Goal: Task Accomplishment & Management: Complete application form

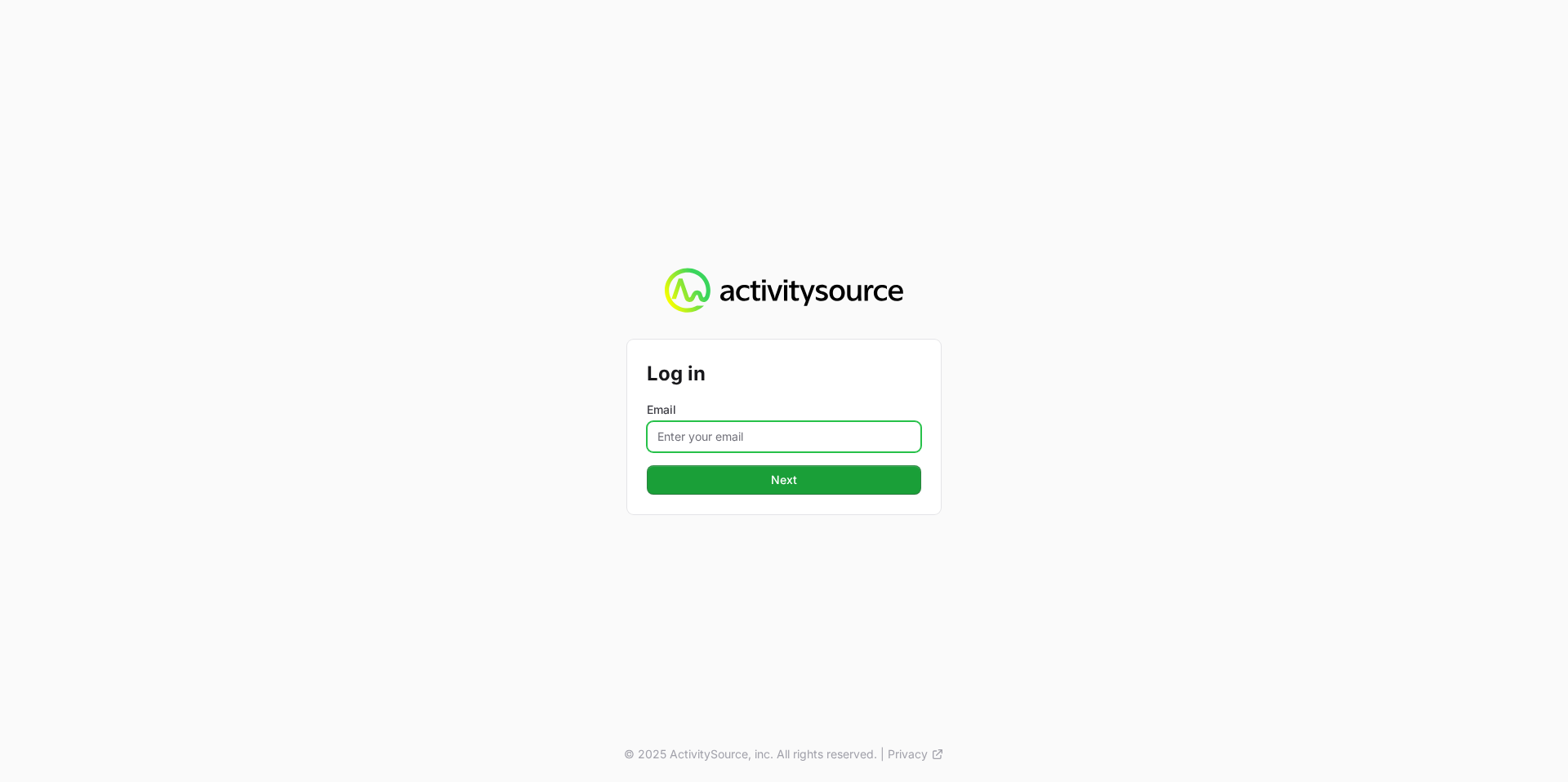
click at [744, 441] on input "Email" at bounding box center [784, 436] width 275 height 31
type input "[PERSON_NAME][EMAIL_ADDRESS][PERSON_NAME][DOMAIN_NAME]"
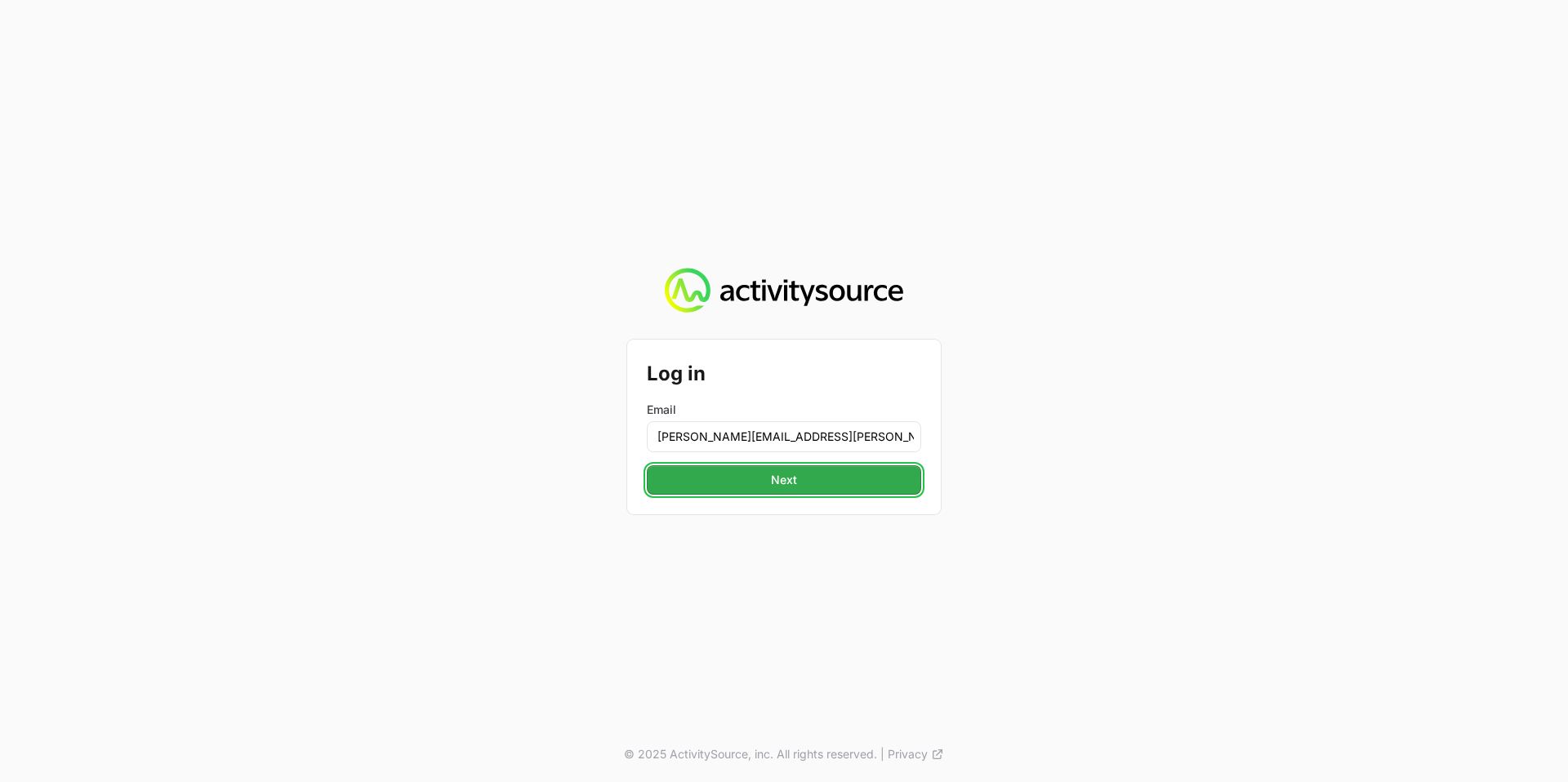
click at [801, 478] on button "Next" at bounding box center [784, 480] width 275 height 29
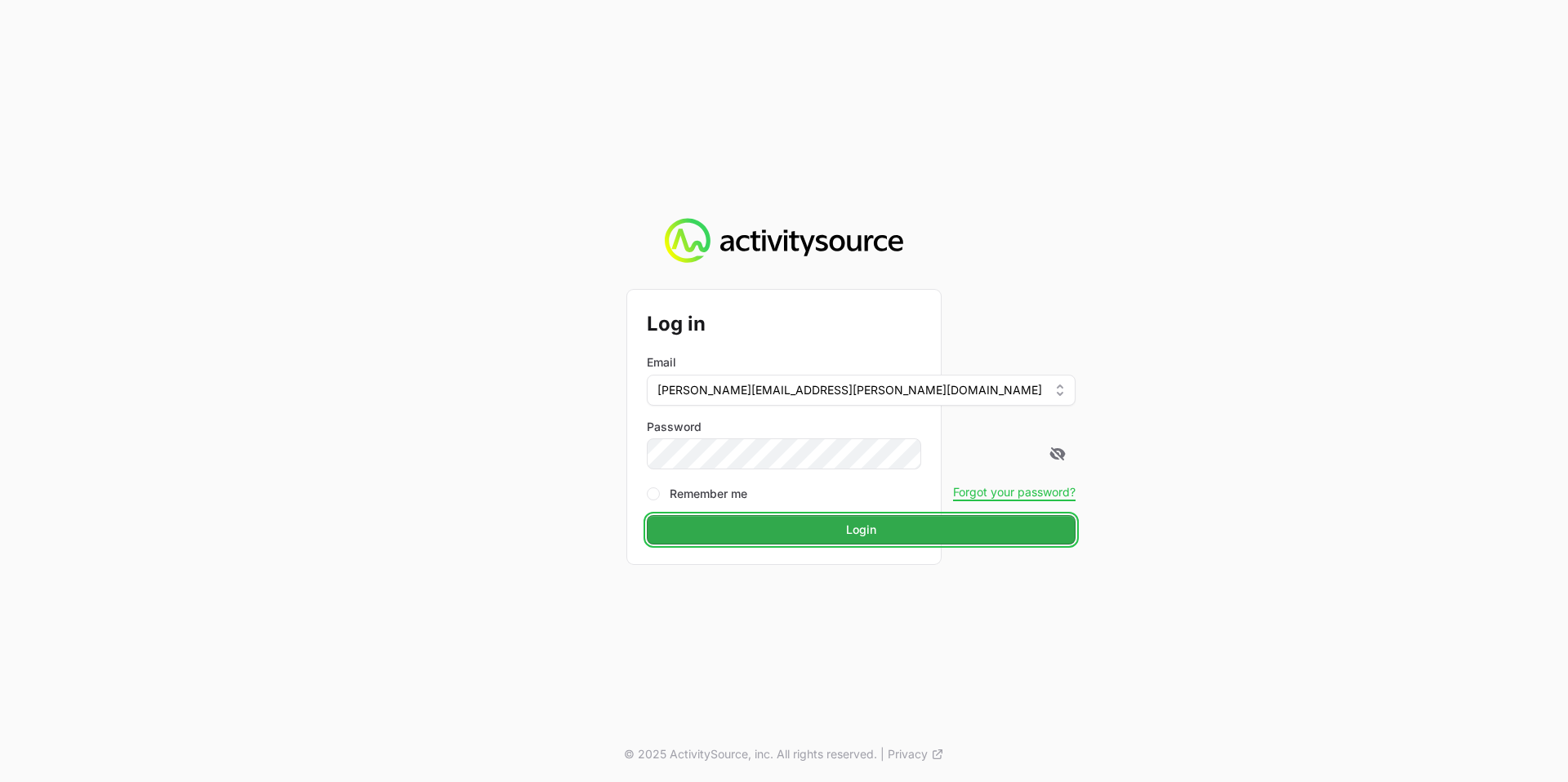
click at [799, 532] on button "Login" at bounding box center [861, 529] width 429 height 29
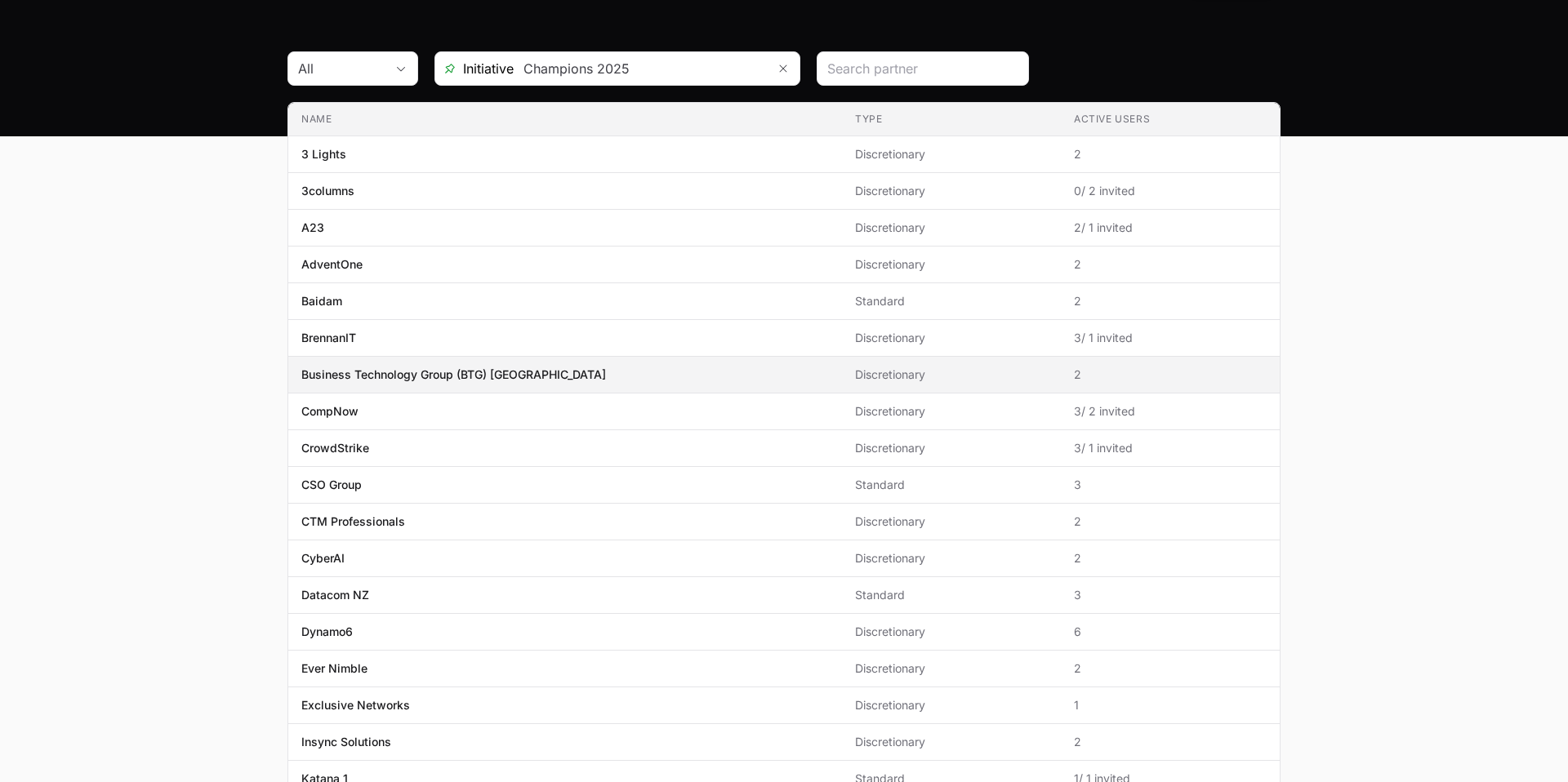
scroll to position [119, 0]
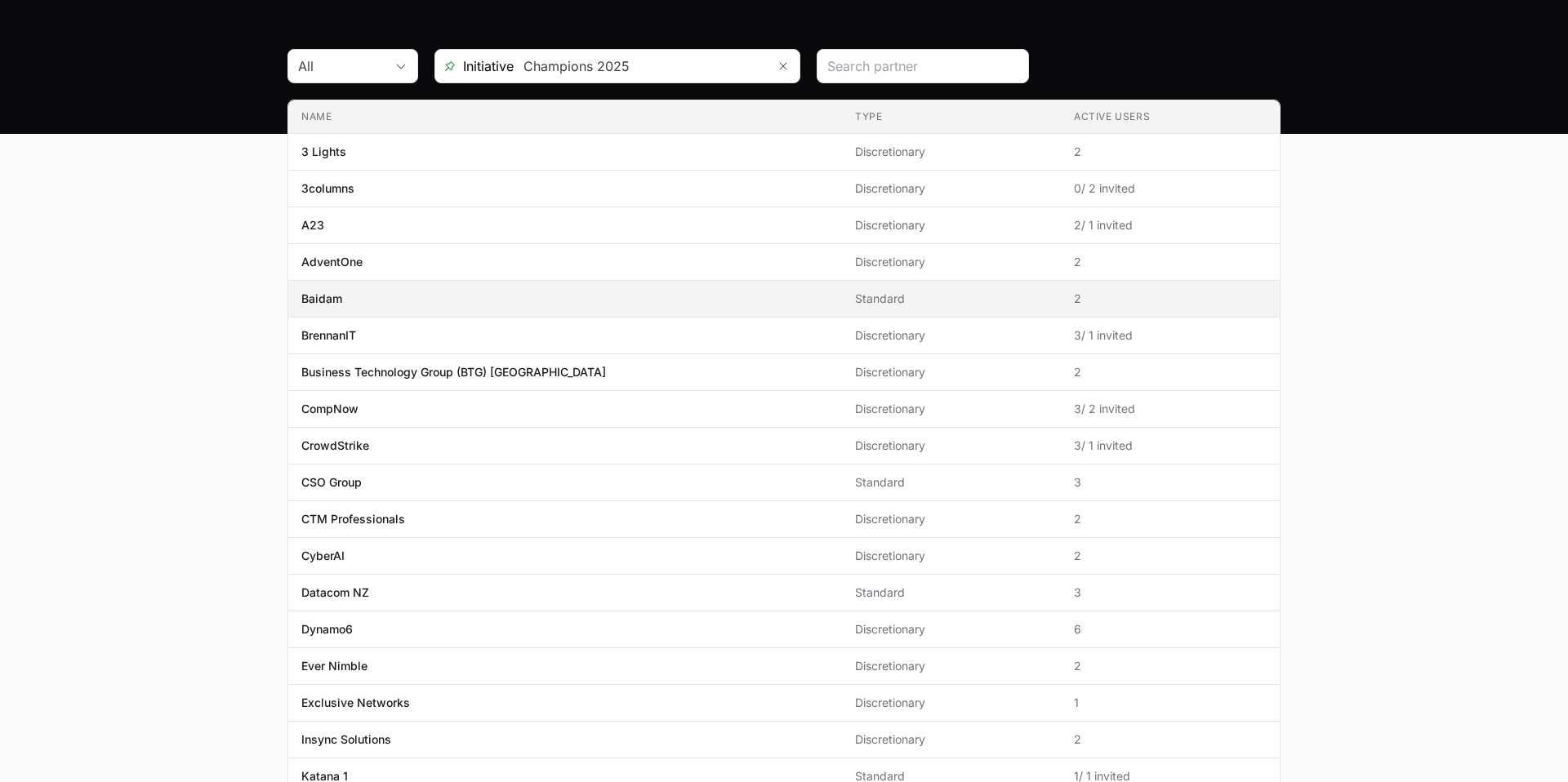
click at [347, 300] on span "Baidam" at bounding box center [565, 299] width 527 height 17
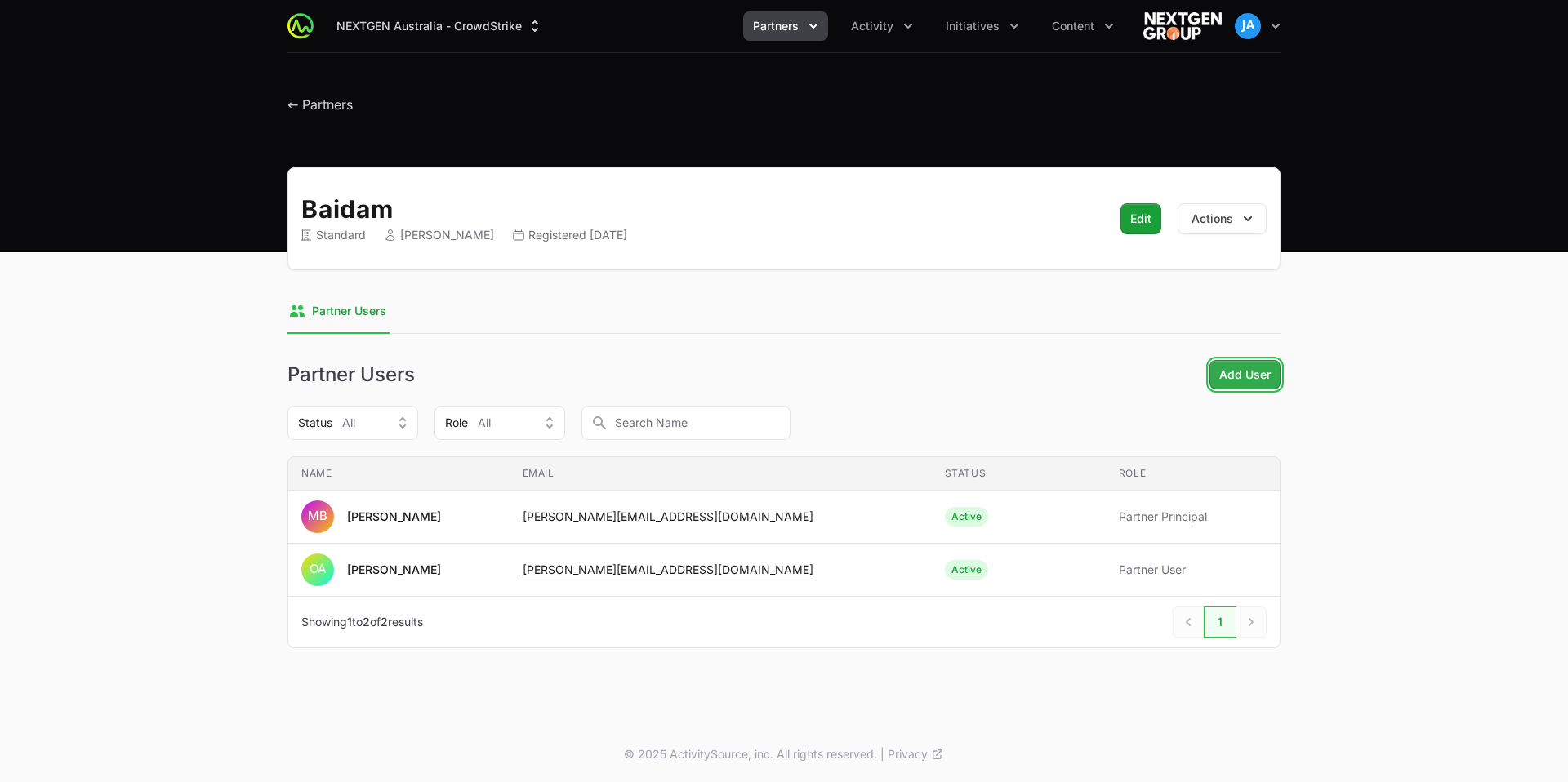
click at [1237, 385] on button "Add User" at bounding box center [1244, 375] width 71 height 29
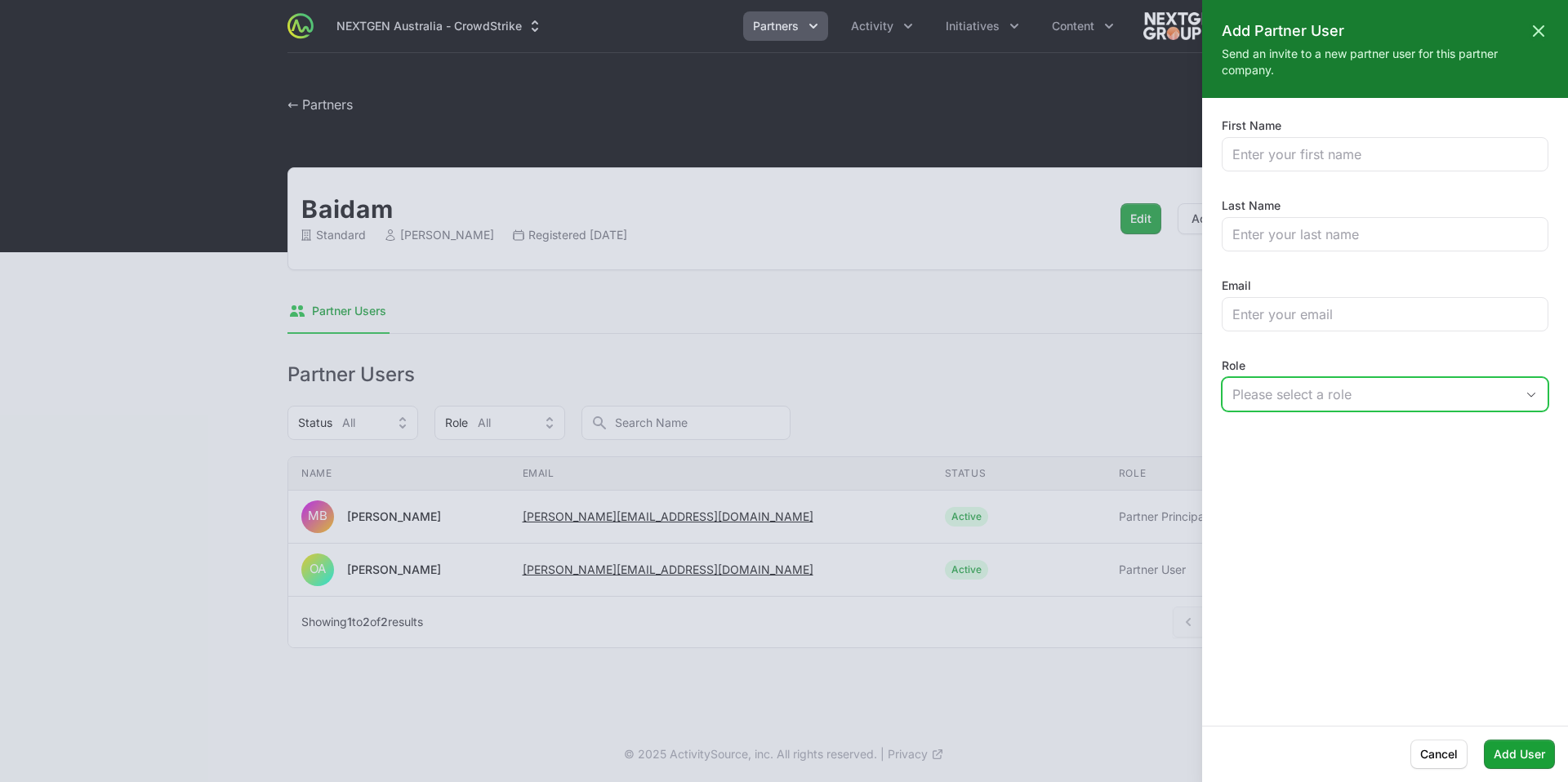
click at [1329, 386] on div "Please select a role" at bounding box center [1374, 394] width 283 height 19
click at [1125, 361] on div at bounding box center [784, 391] width 1568 height 782
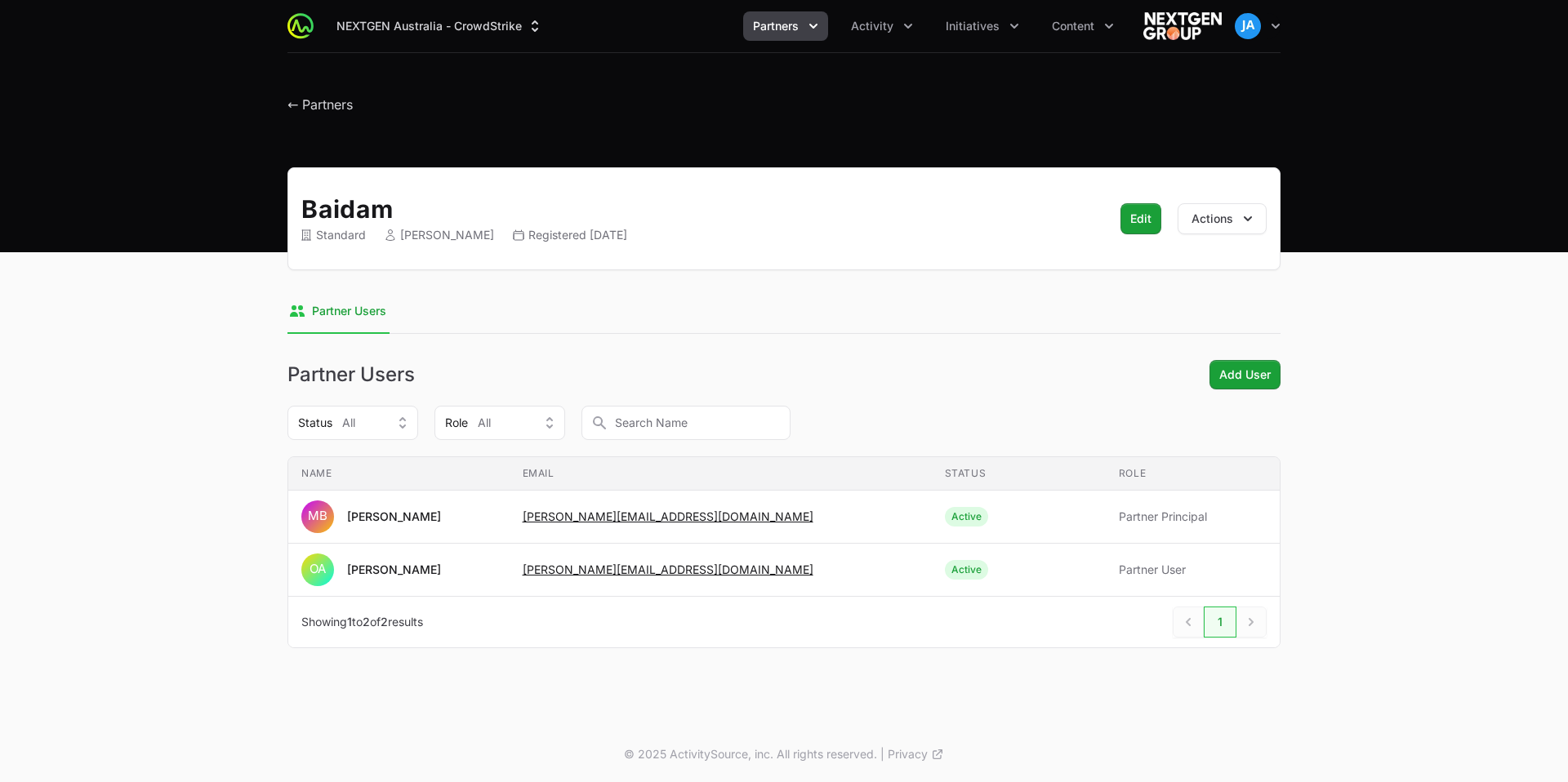
click at [894, 43] on div "NEXTGEN Australia - CrowdStrike Partners Activity Initiatives Content Open user…" at bounding box center [784, 26] width 993 height 53
click at [895, 41] on div "NEXTGEN Australia - CrowdStrike Partners Activity Initiatives Content Open user…" at bounding box center [784, 26] width 993 height 53
click at [897, 33] on button "Activity" at bounding box center [882, 26] width 82 height 29
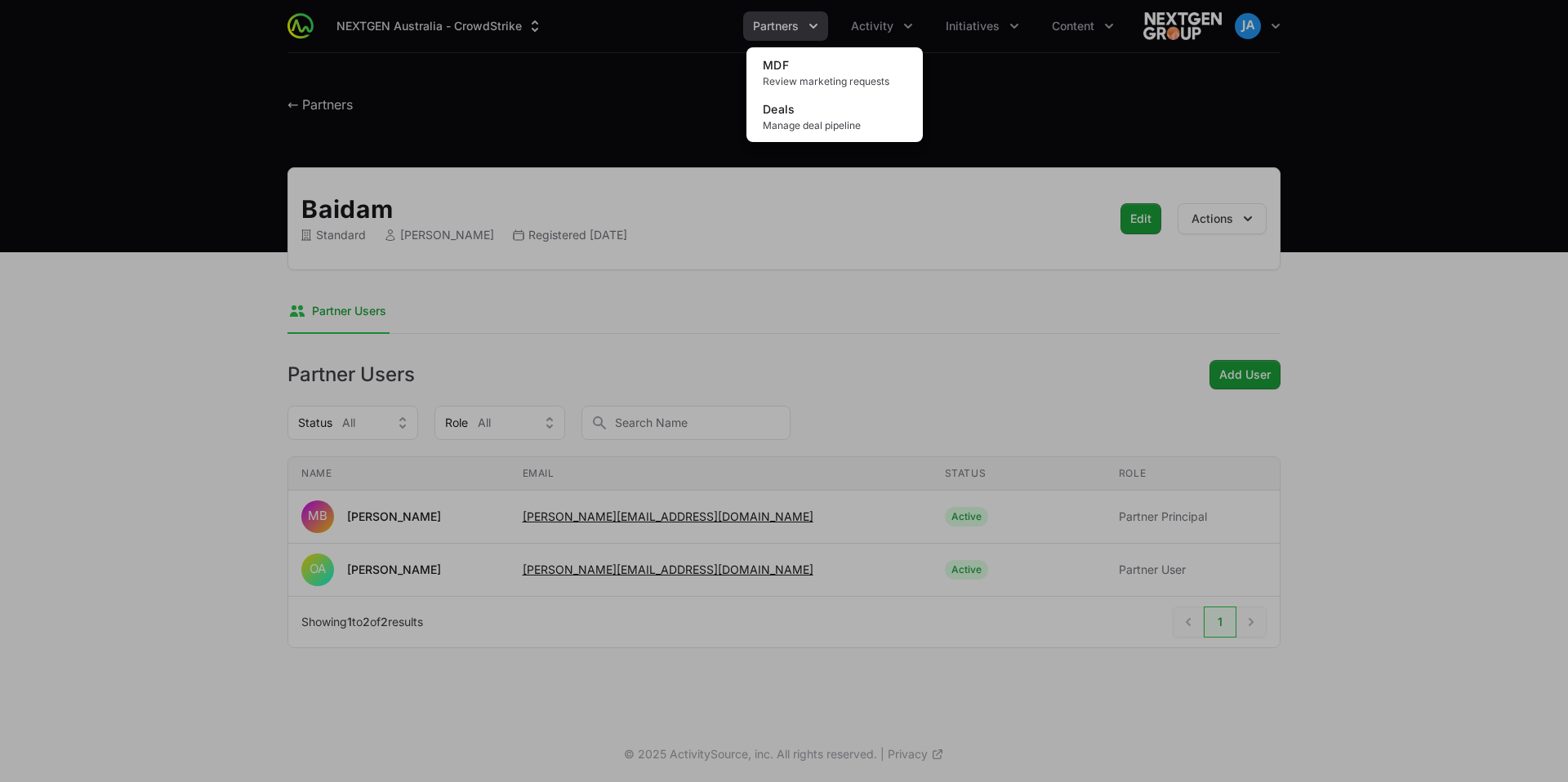
click at [810, 19] on div "Activity menu" at bounding box center [784, 391] width 1568 height 782
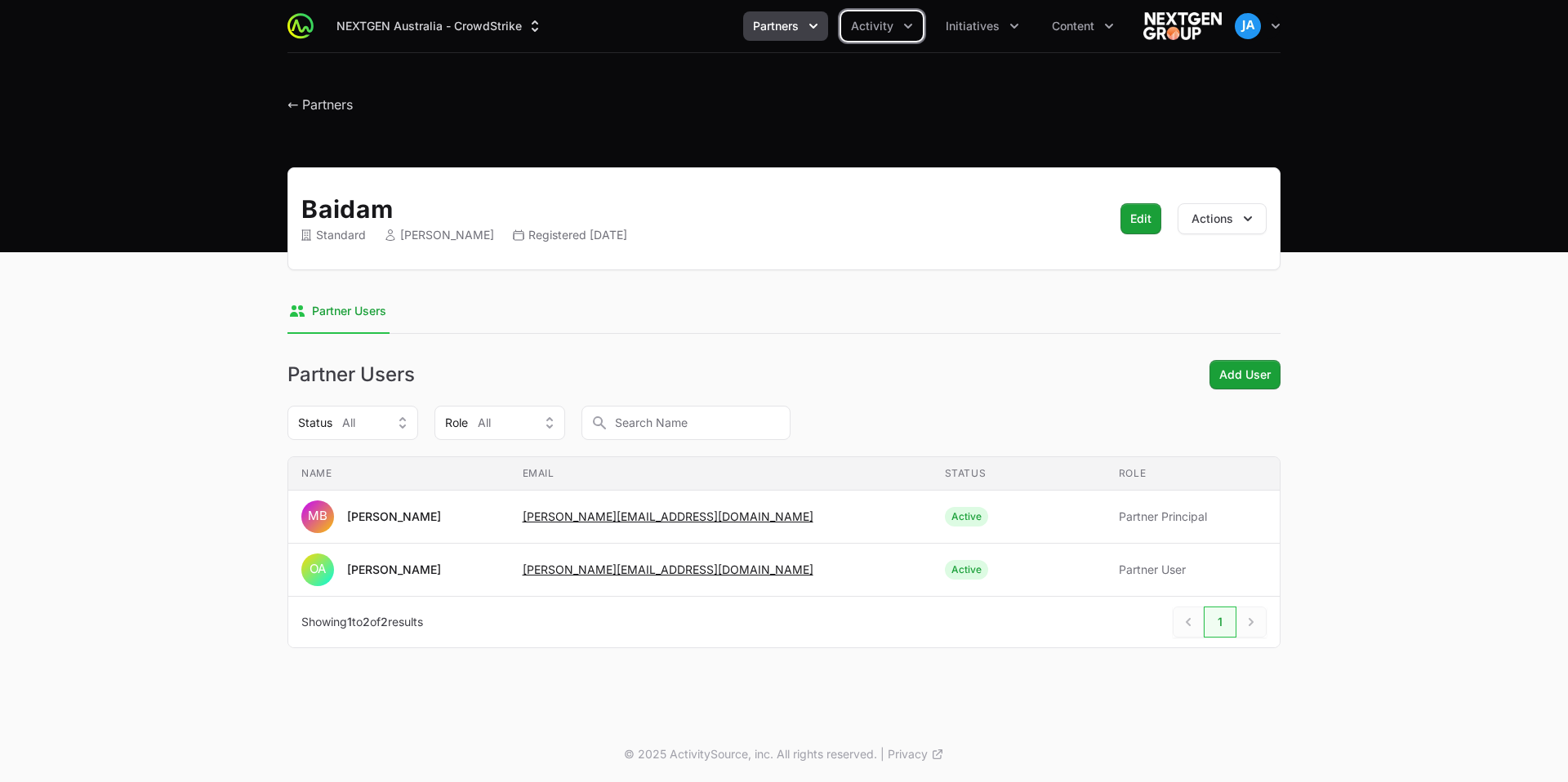
click at [811, 23] on icon "Partners menu" at bounding box center [814, 27] width 17 height 17
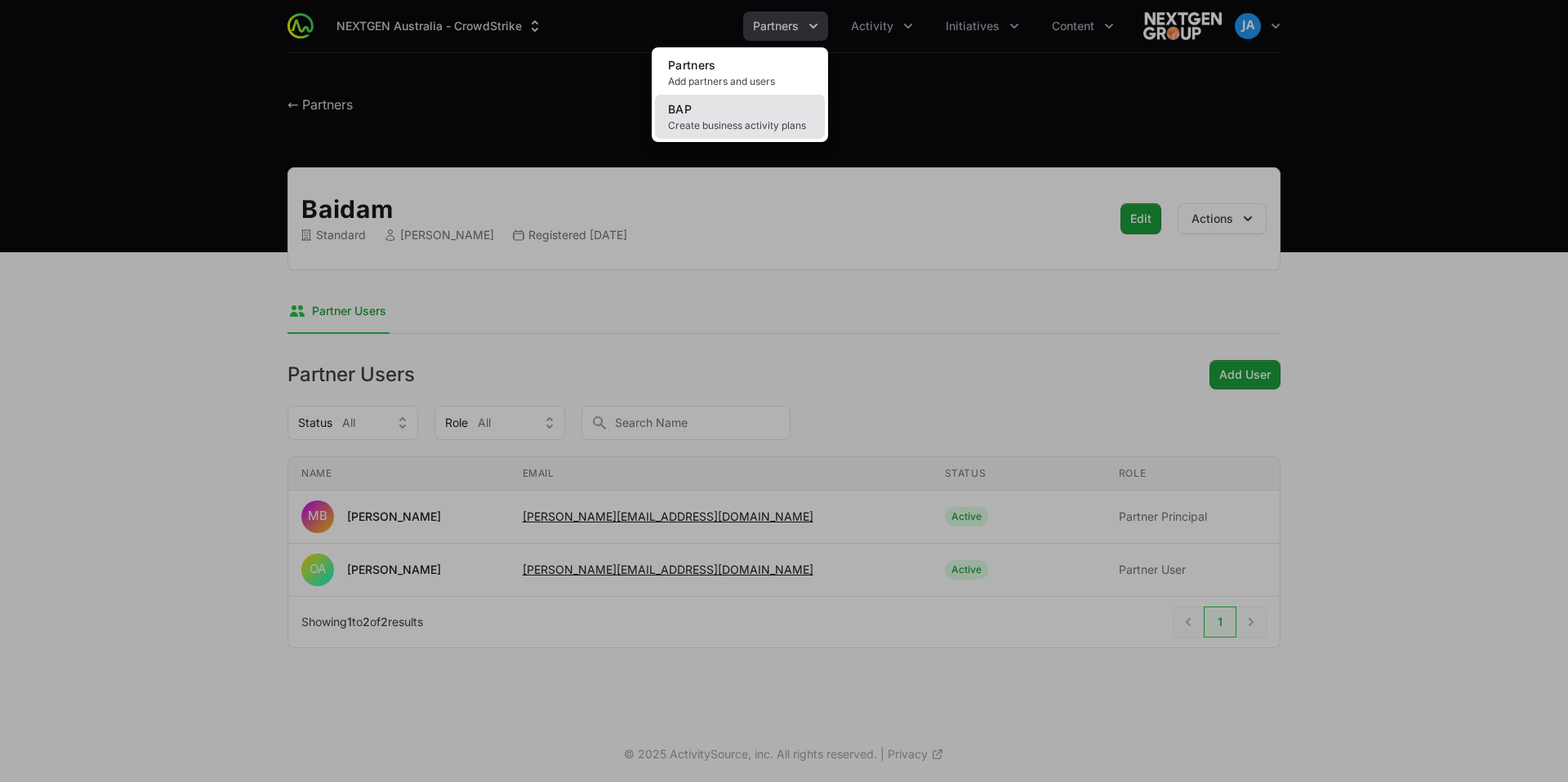
click at [764, 116] on link "BAP Create business activity plans" at bounding box center [740, 117] width 170 height 44
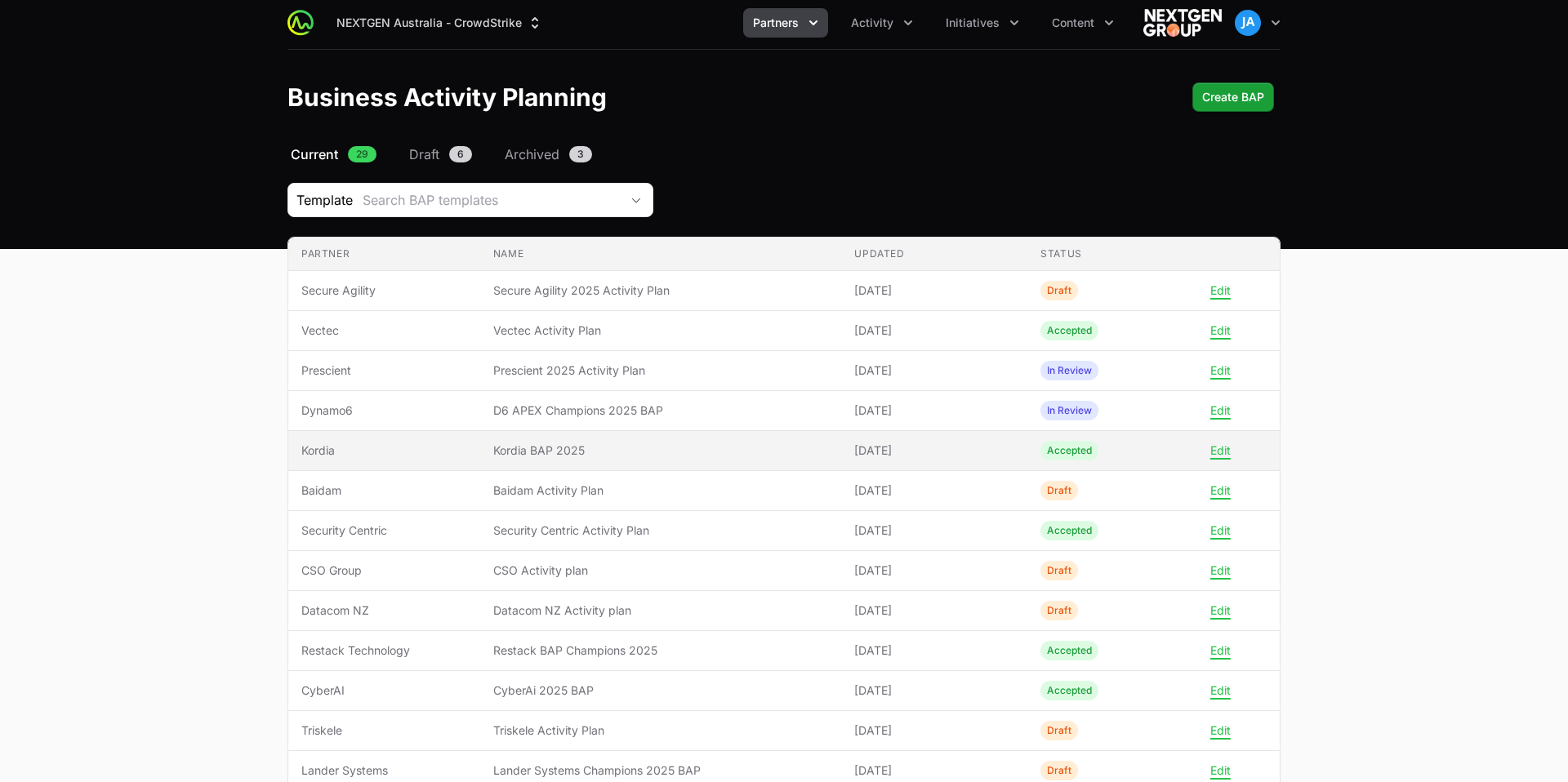
scroll to position [1, 0]
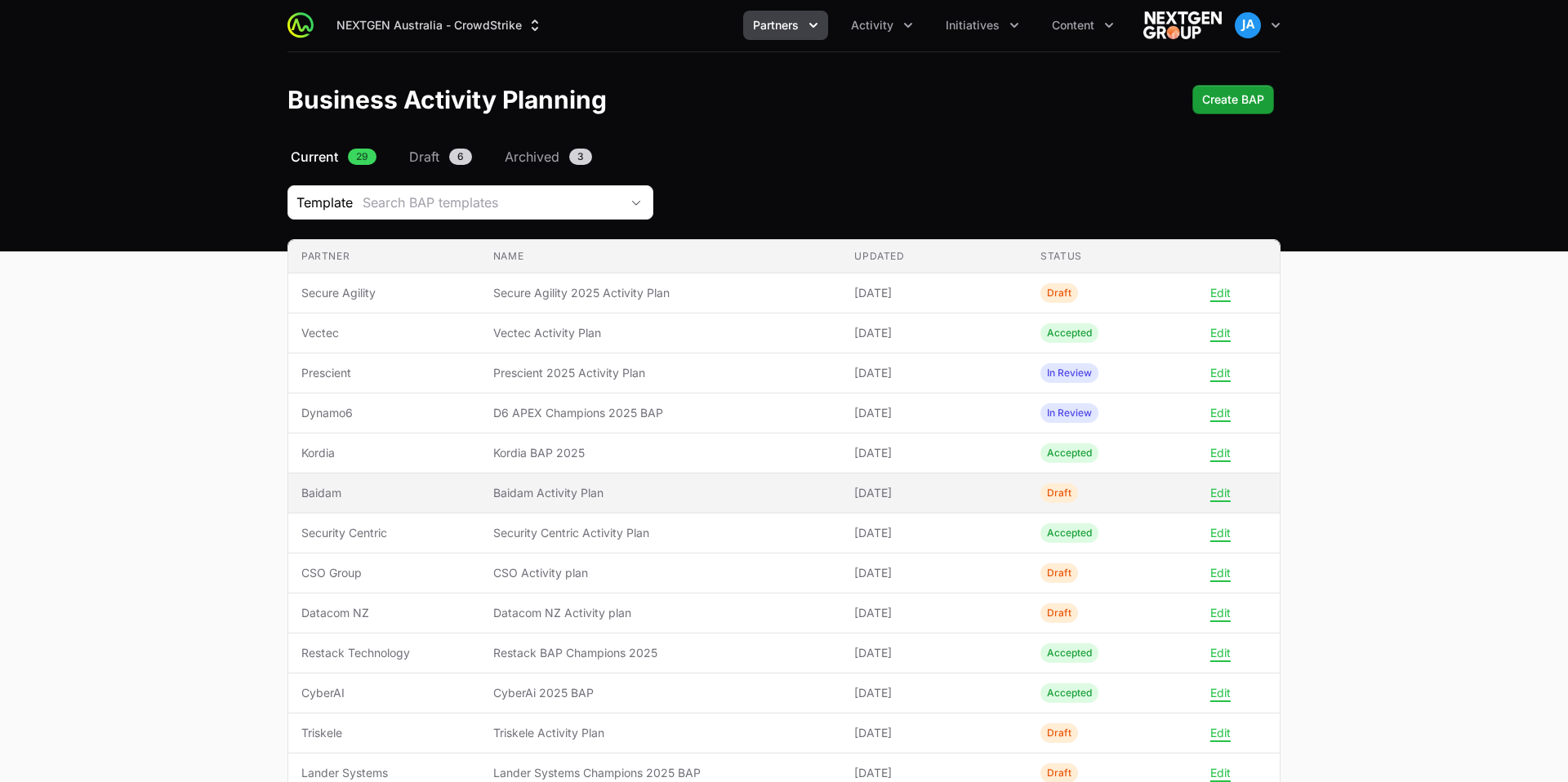
click at [1146, 505] on td "Status Draft" at bounding box center [1120, 494] width 186 height 40
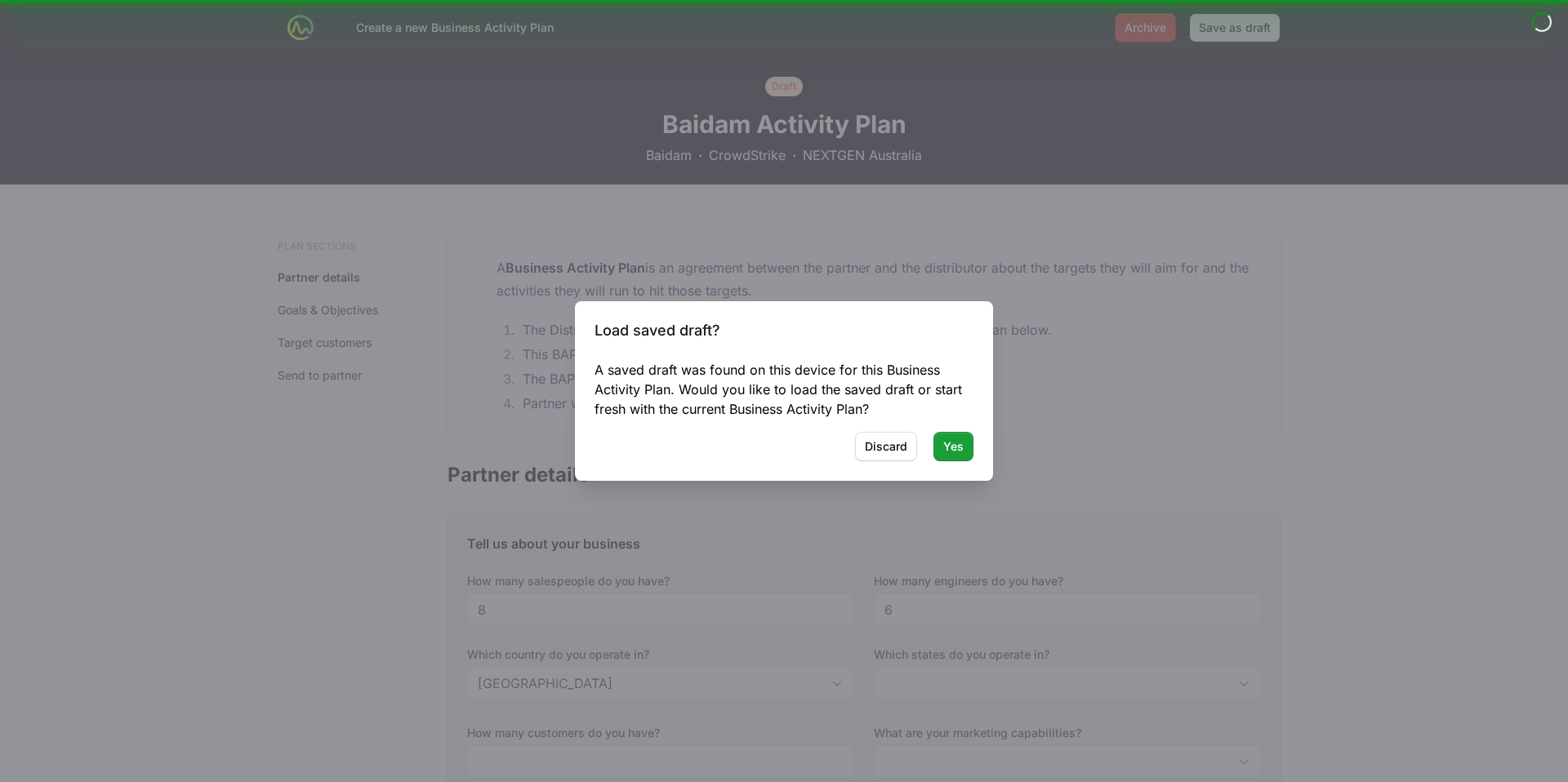
type input "[GEOGRAPHIC_DATA], [GEOGRAPHIC_DATA], [GEOGRAPHIC_DATA], [GEOGRAPHIC_DATA], [GE…"
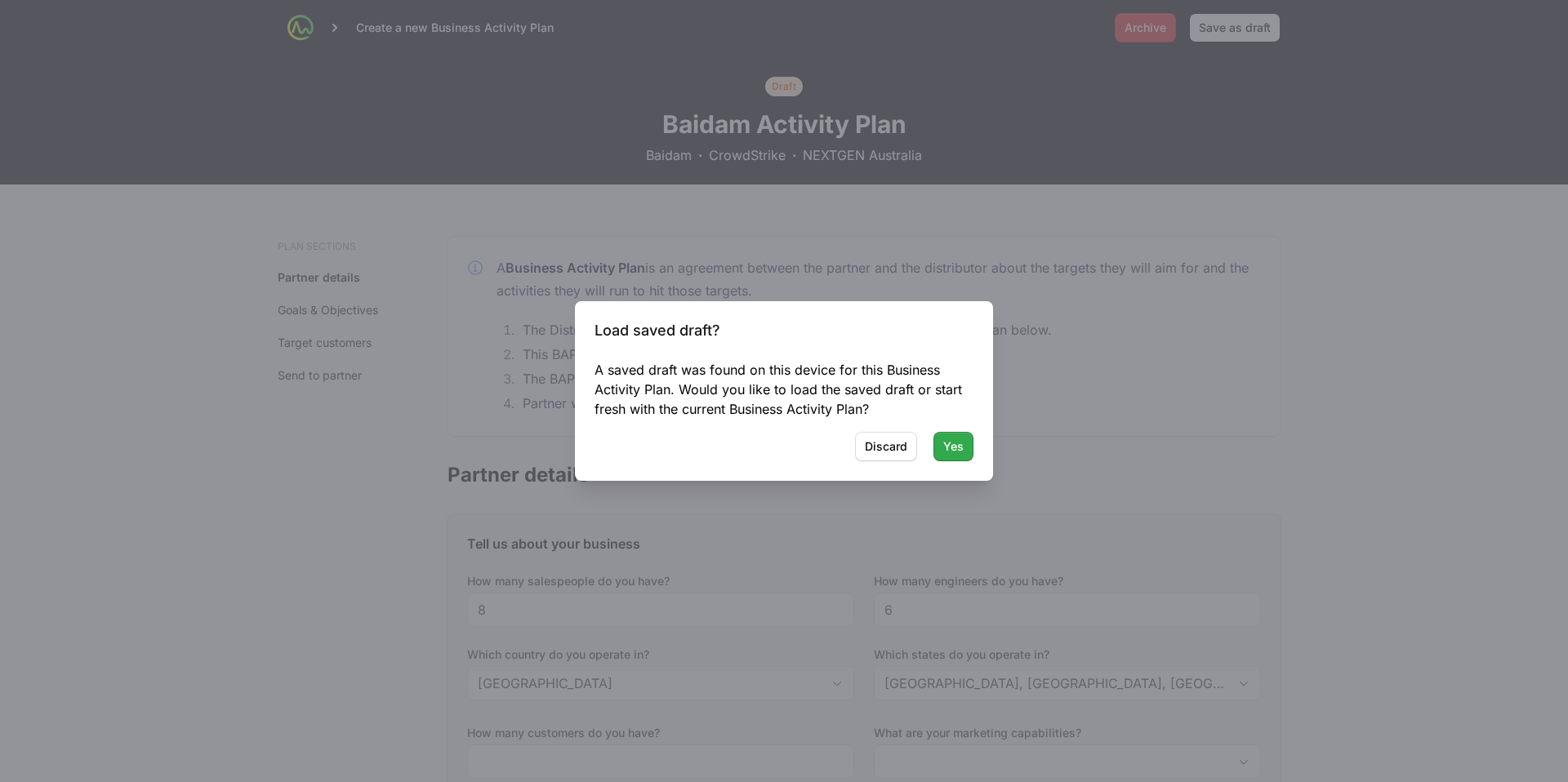
click at [944, 449] on span "Yes" at bounding box center [953, 446] width 20 height 19
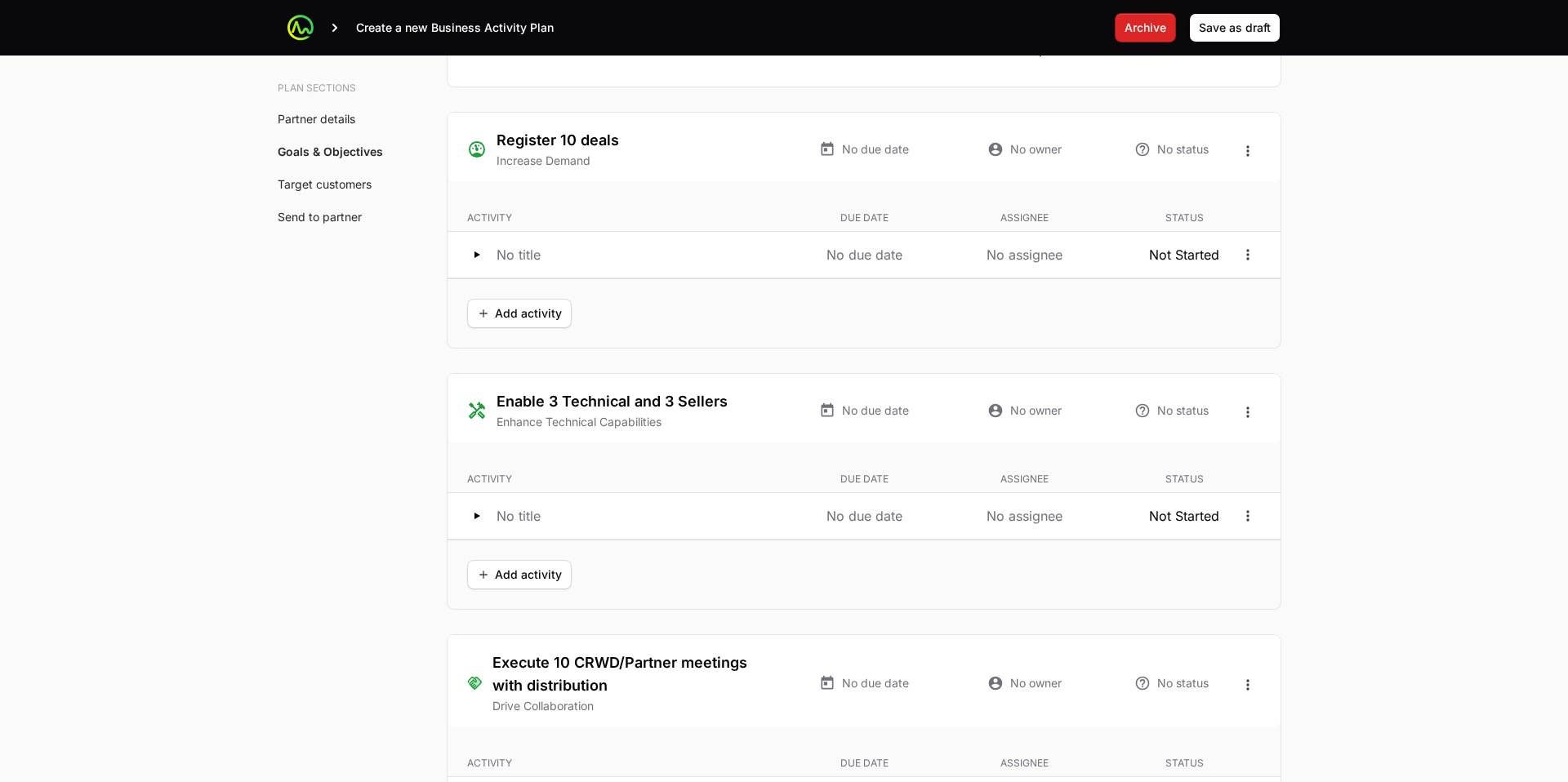
scroll to position [3095, 0]
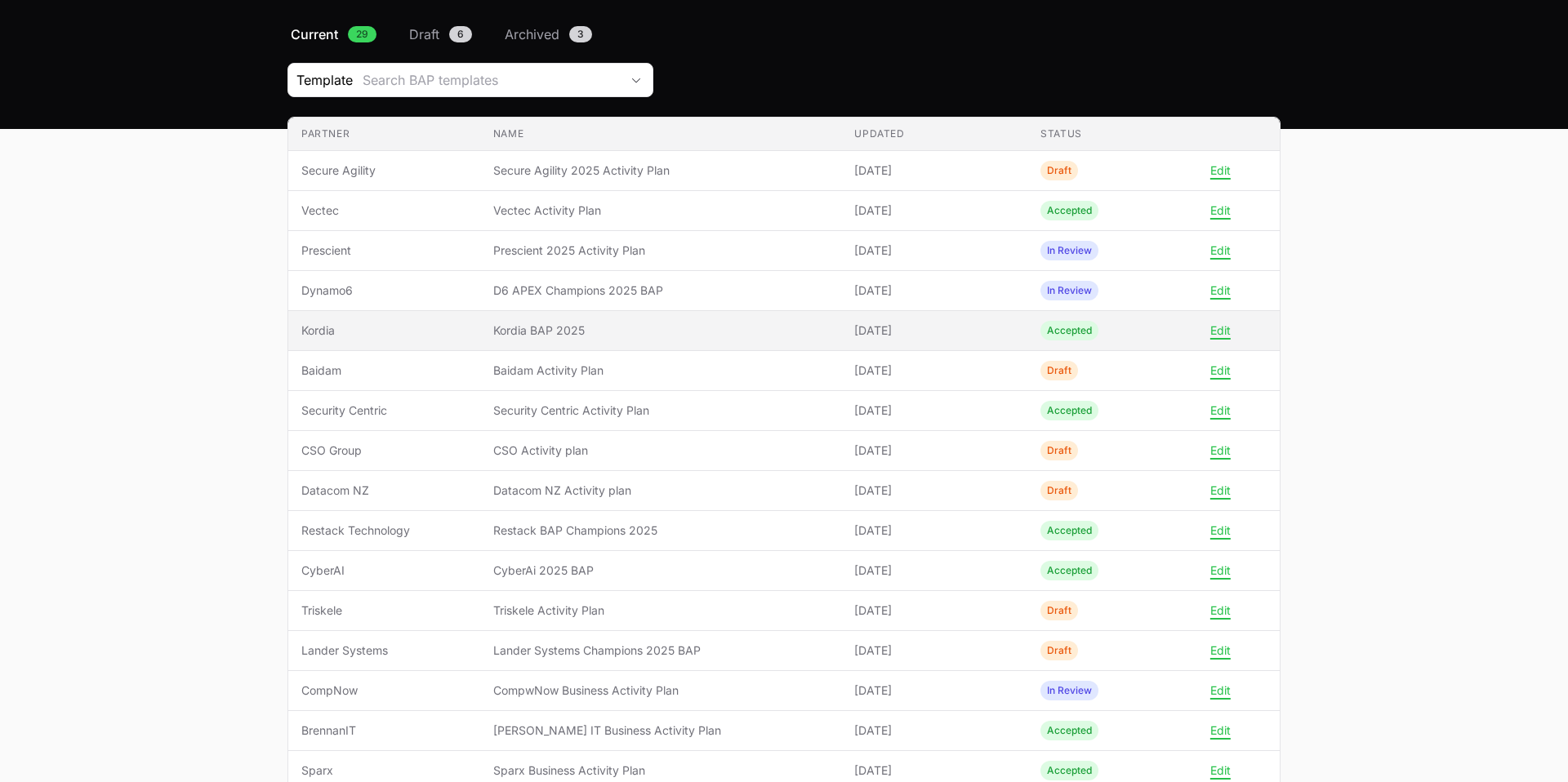
scroll to position [117, 0]
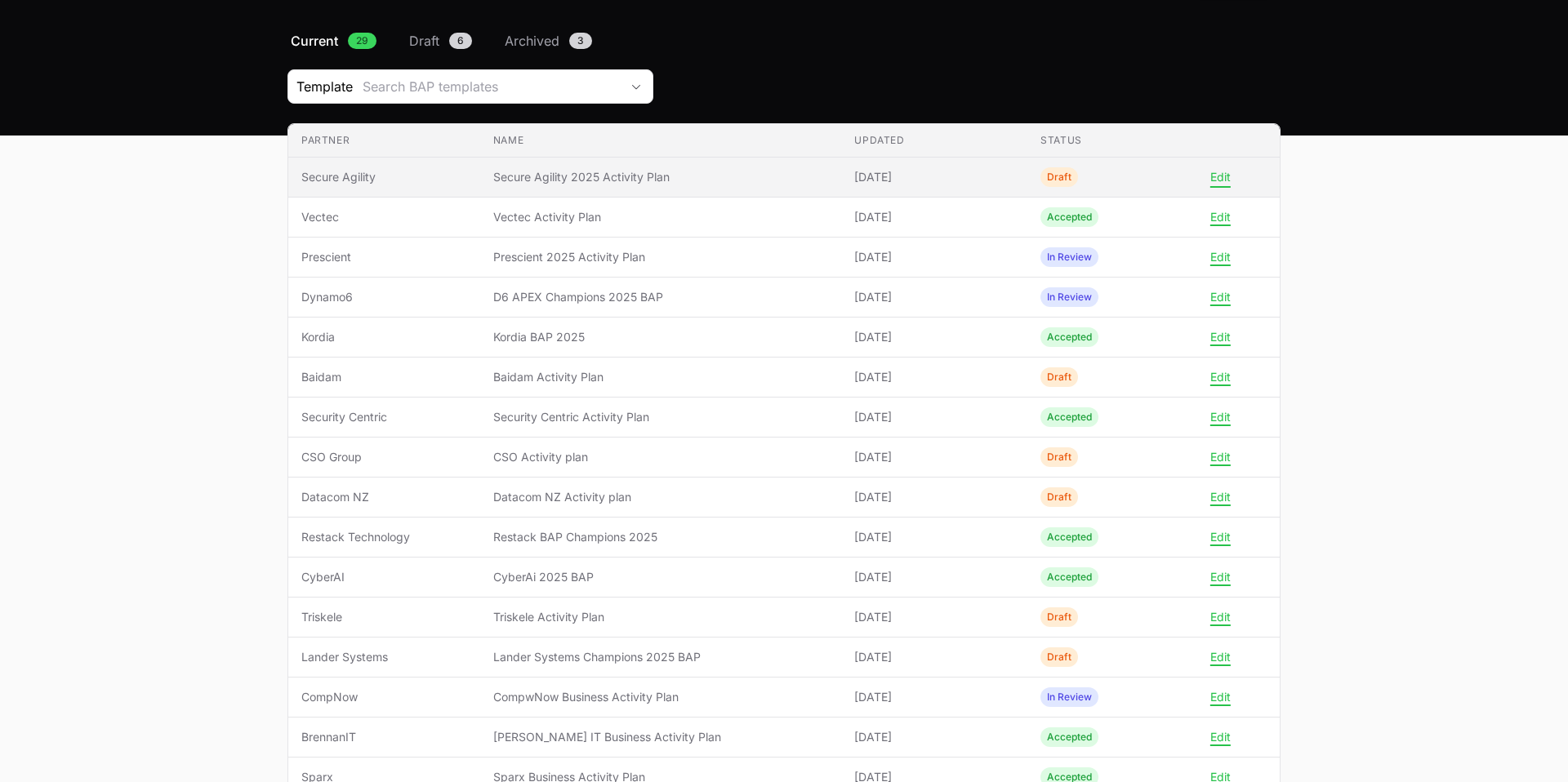
click at [1227, 177] on button "Edit" at bounding box center [1220, 178] width 20 height 15
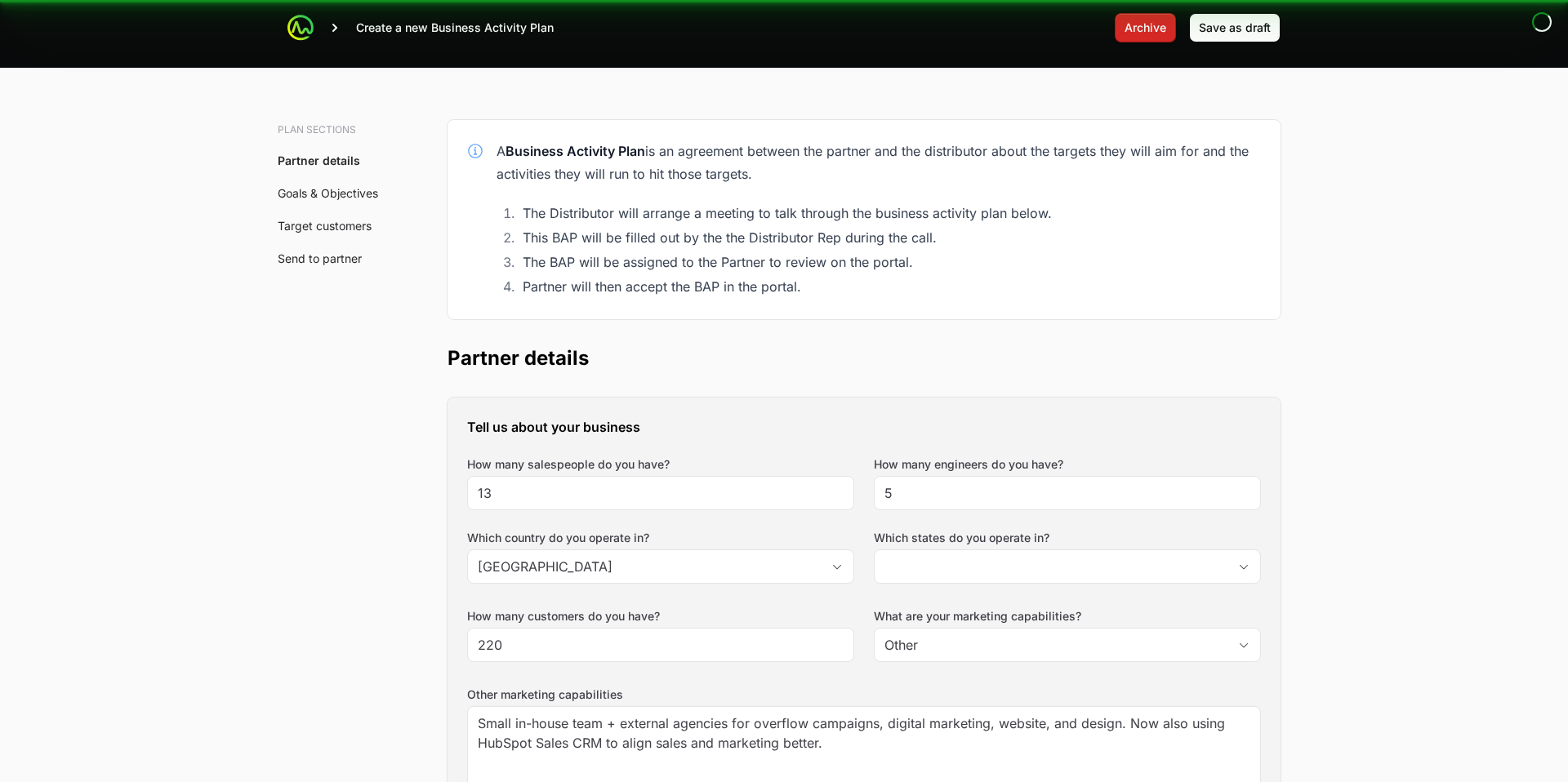
scroll to position [6, 0]
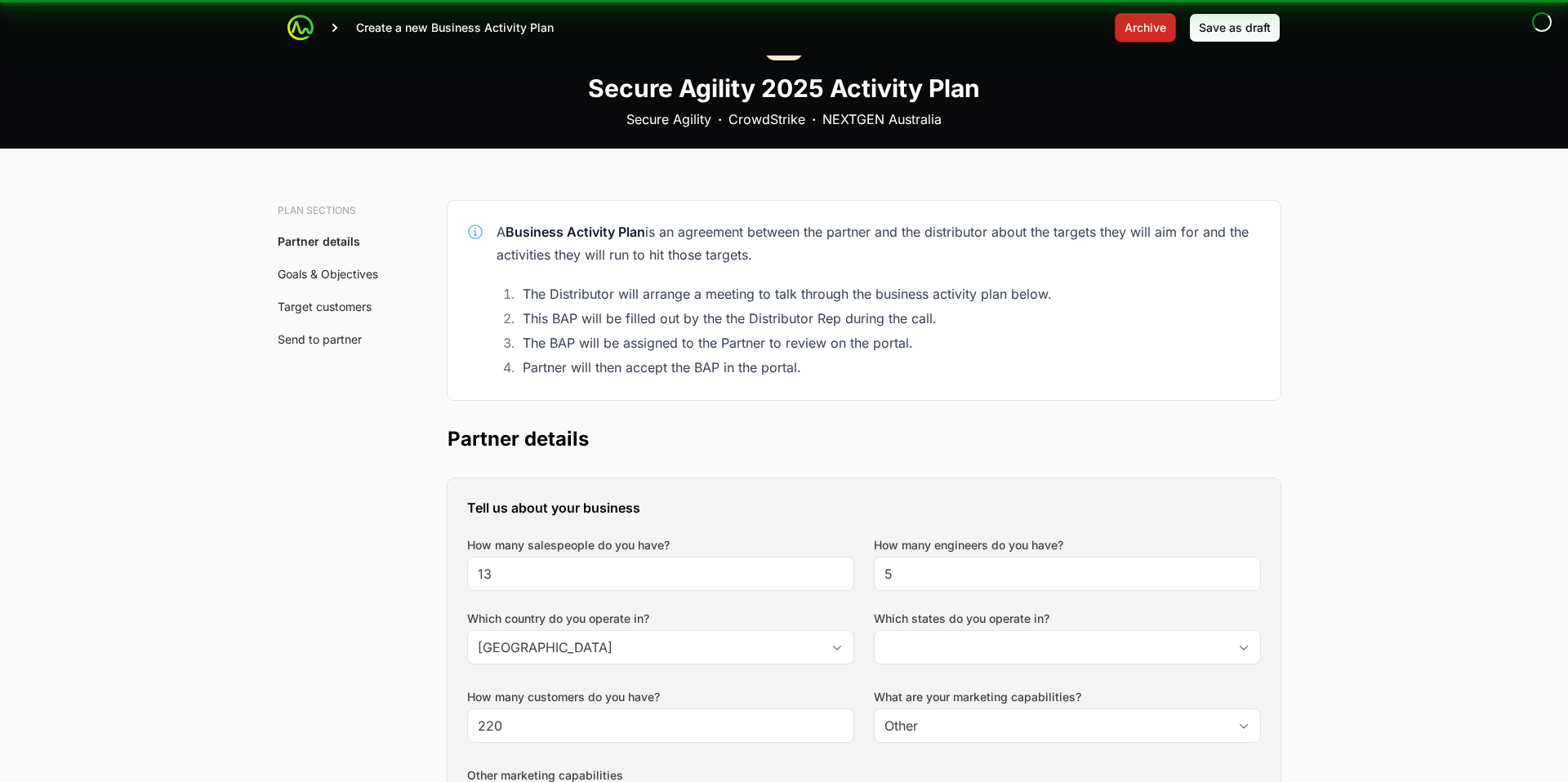
type input "[GEOGRAPHIC_DATA], [GEOGRAPHIC_DATA], [GEOGRAPHIC_DATA], [GEOGRAPHIC_DATA]"
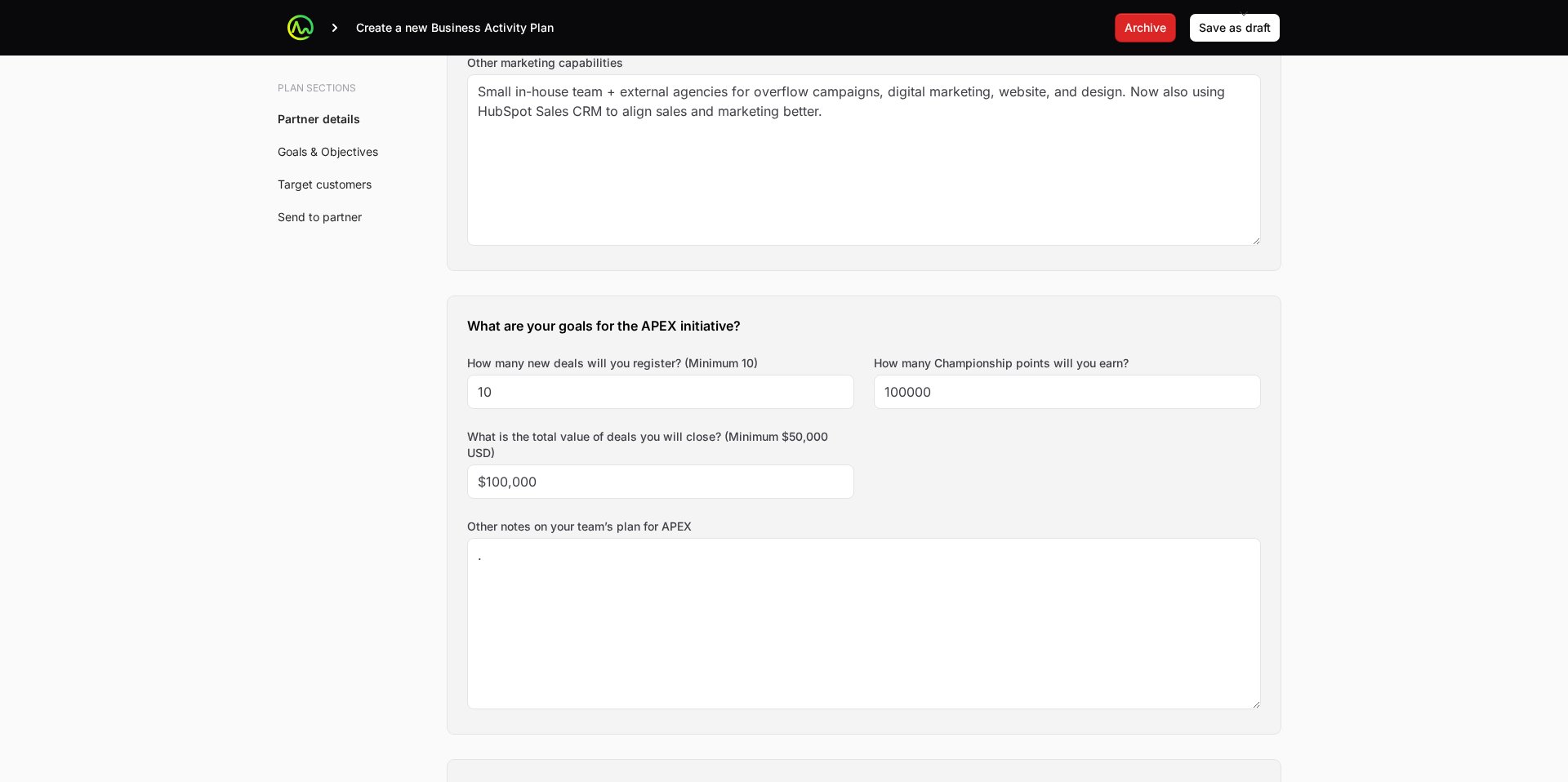
scroll to position [754, 0]
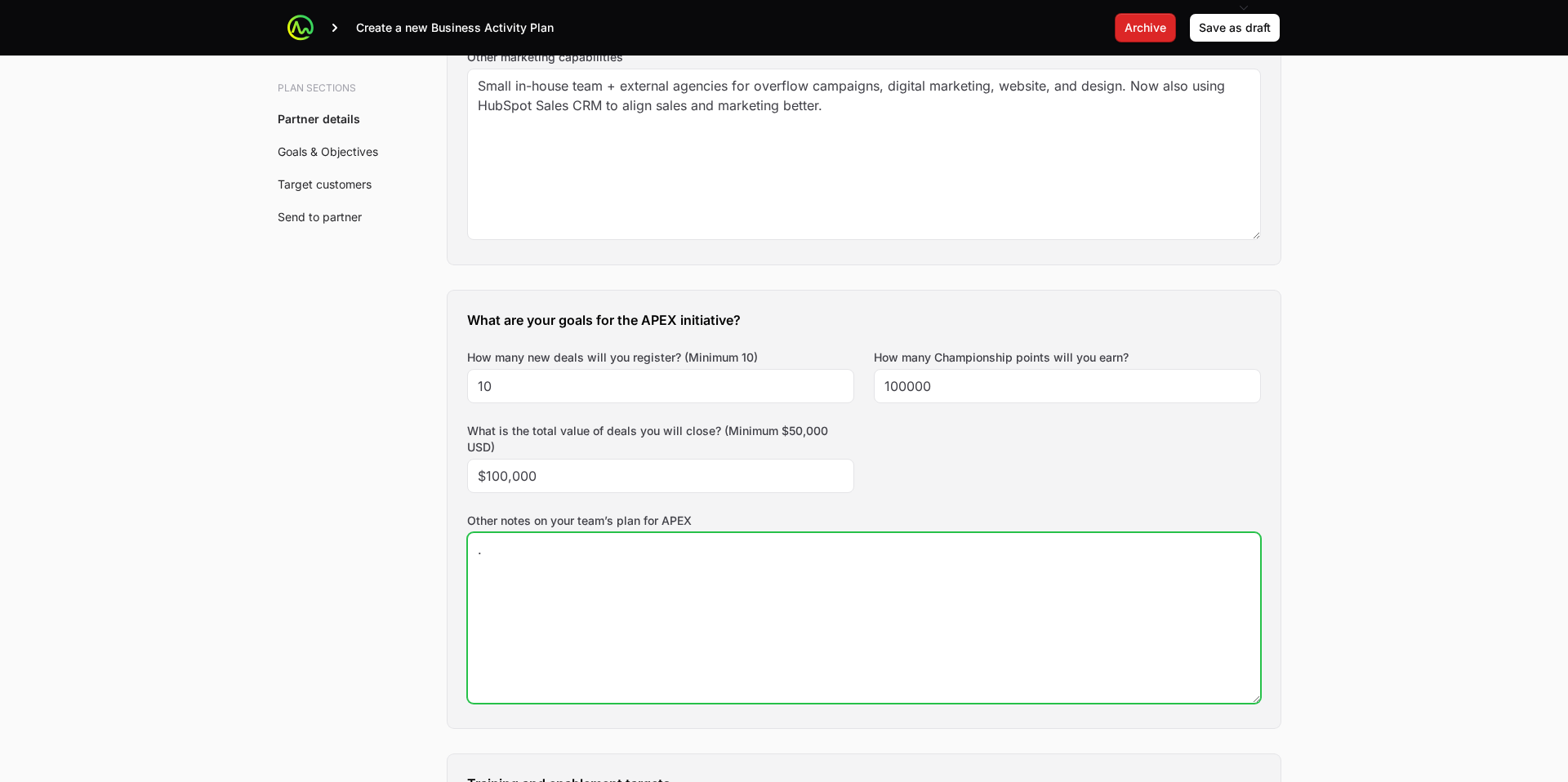
click at [582, 568] on textarea "." at bounding box center [864, 618] width 792 height 170
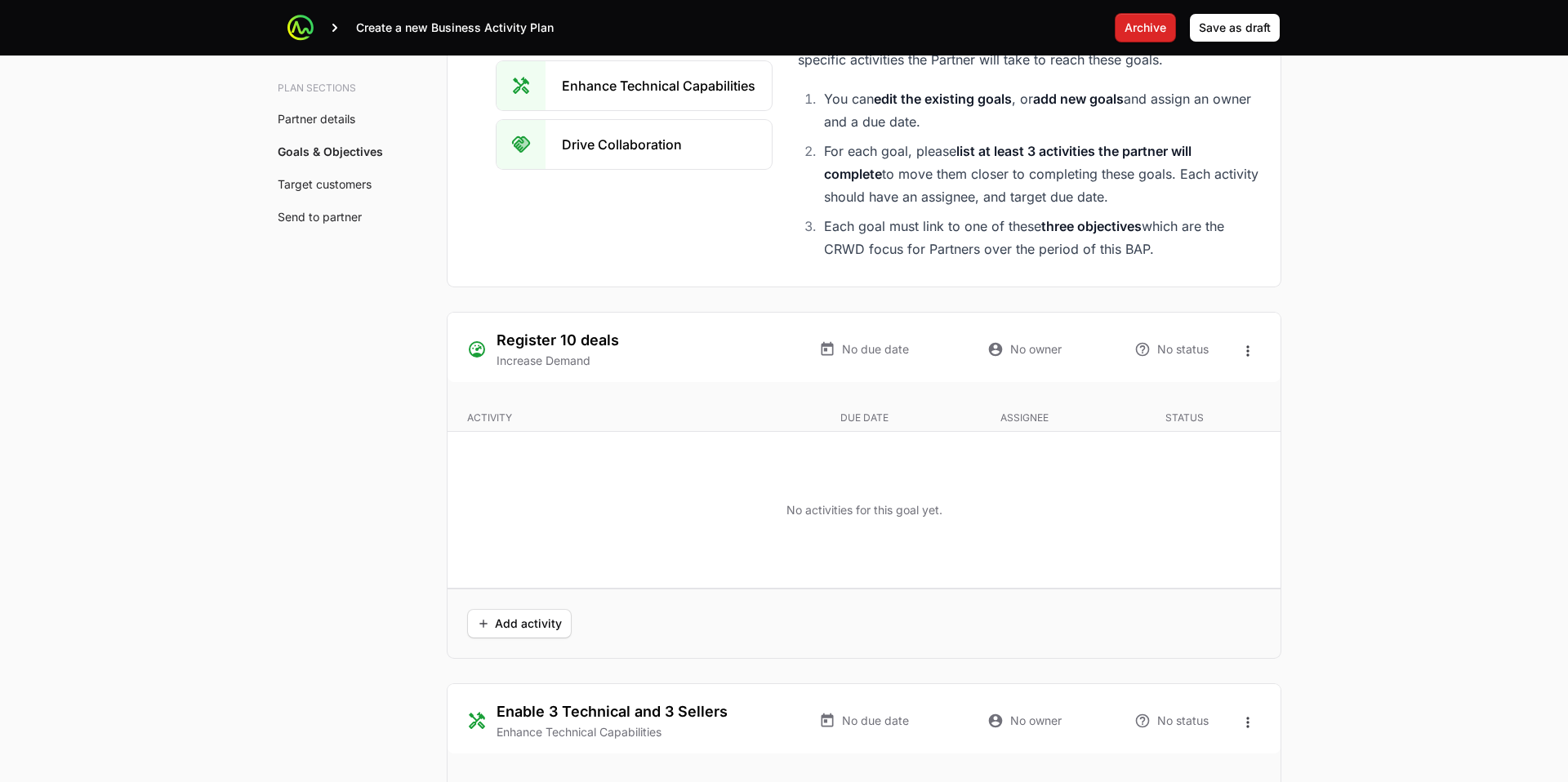
scroll to position [3123, 0]
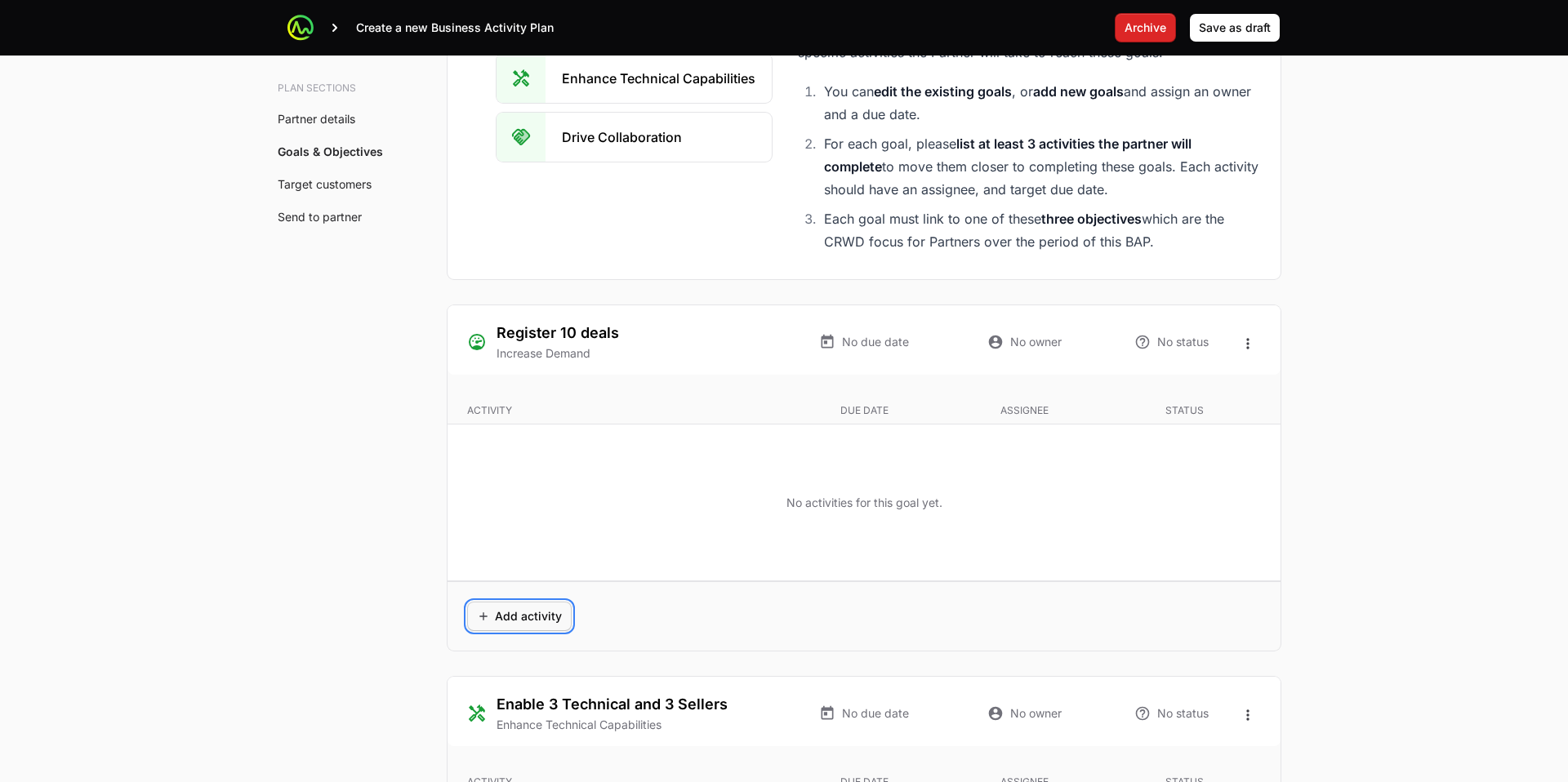
click at [538, 603] on button "Add activity" at bounding box center [519, 616] width 104 height 29
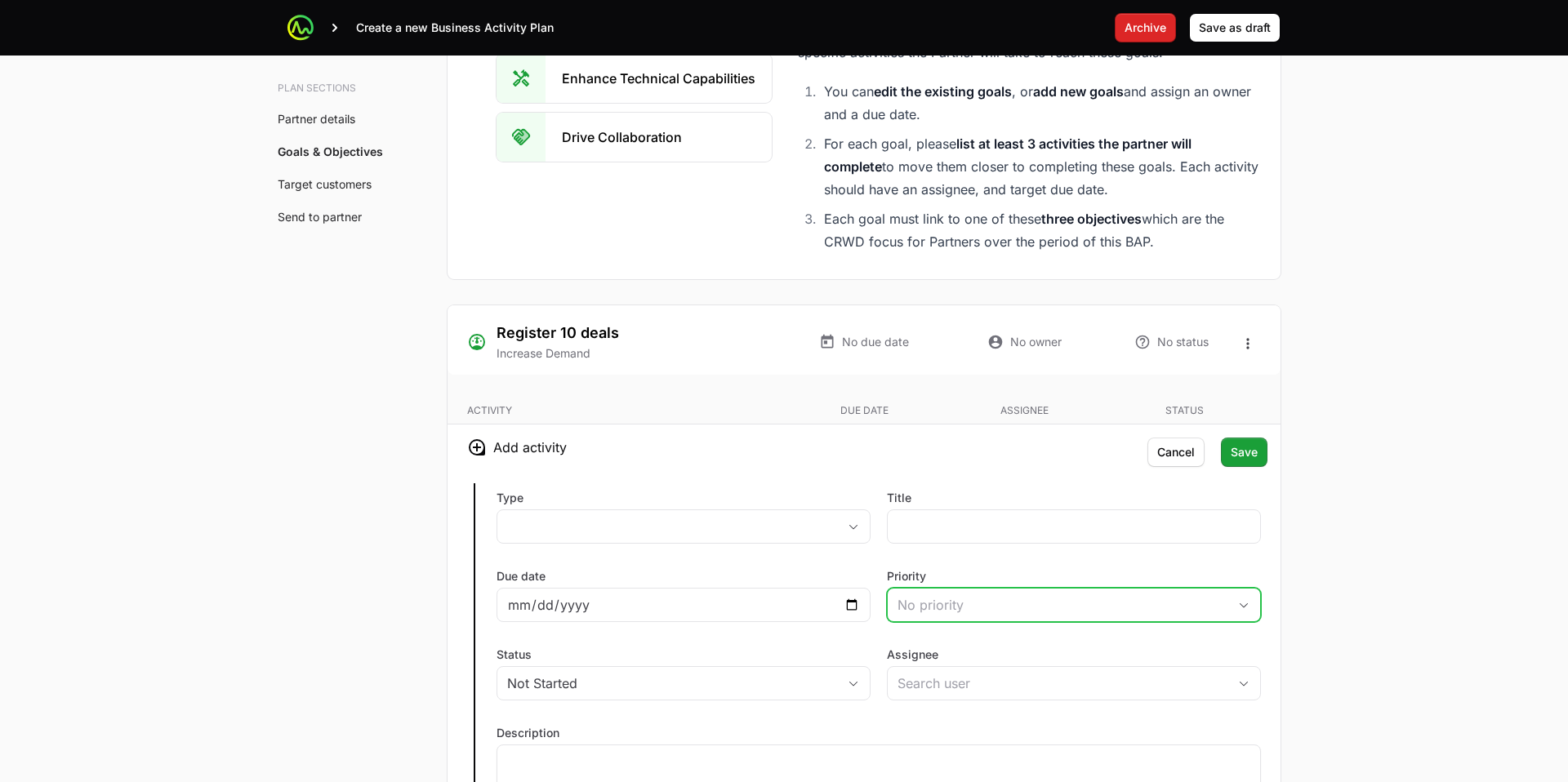
click at [1005, 598] on div "No priority" at bounding box center [1061, 604] width 330 height 19
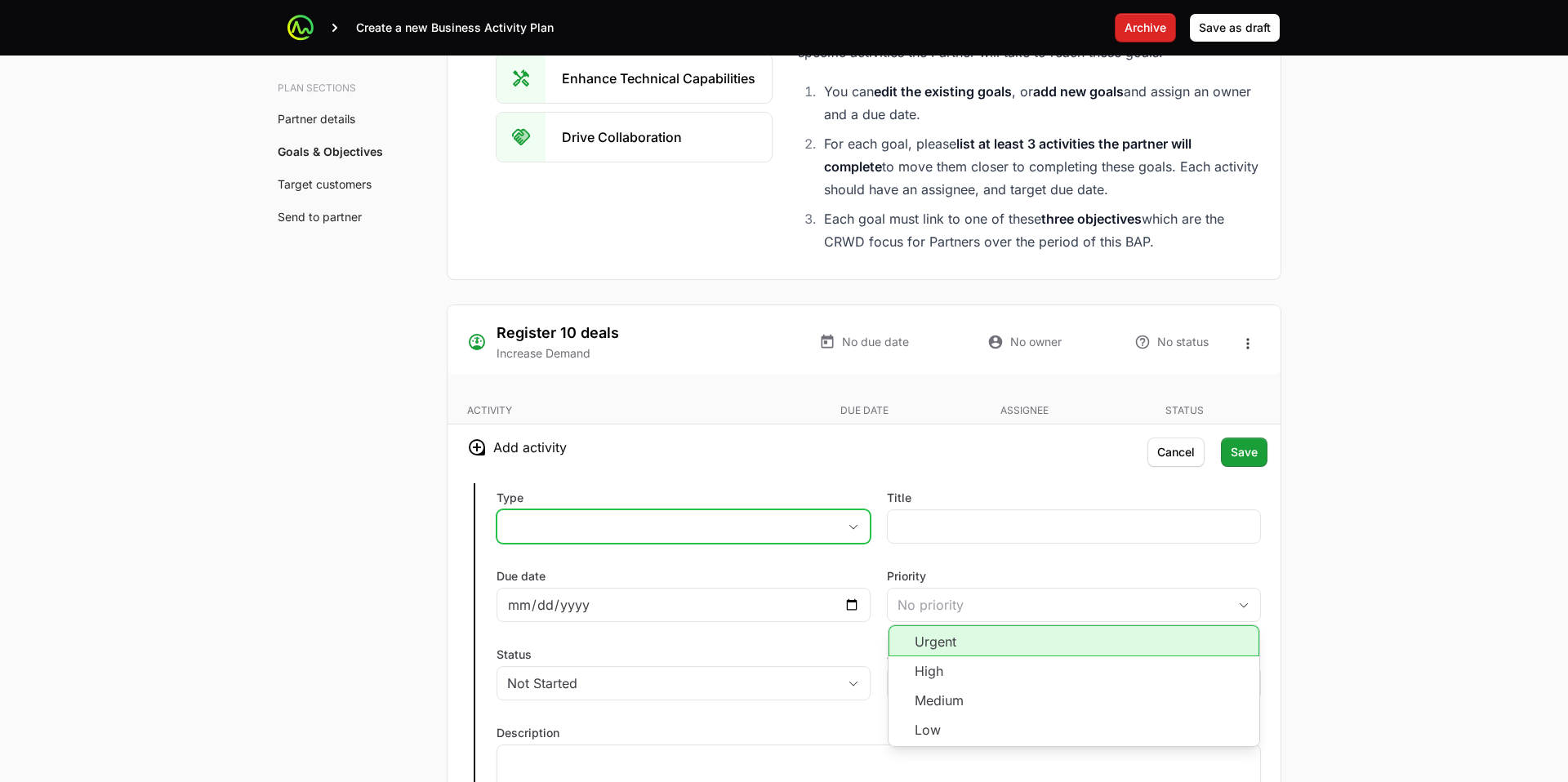
click at [838, 524] on span "button" at bounding box center [853, 527] width 33 height 6
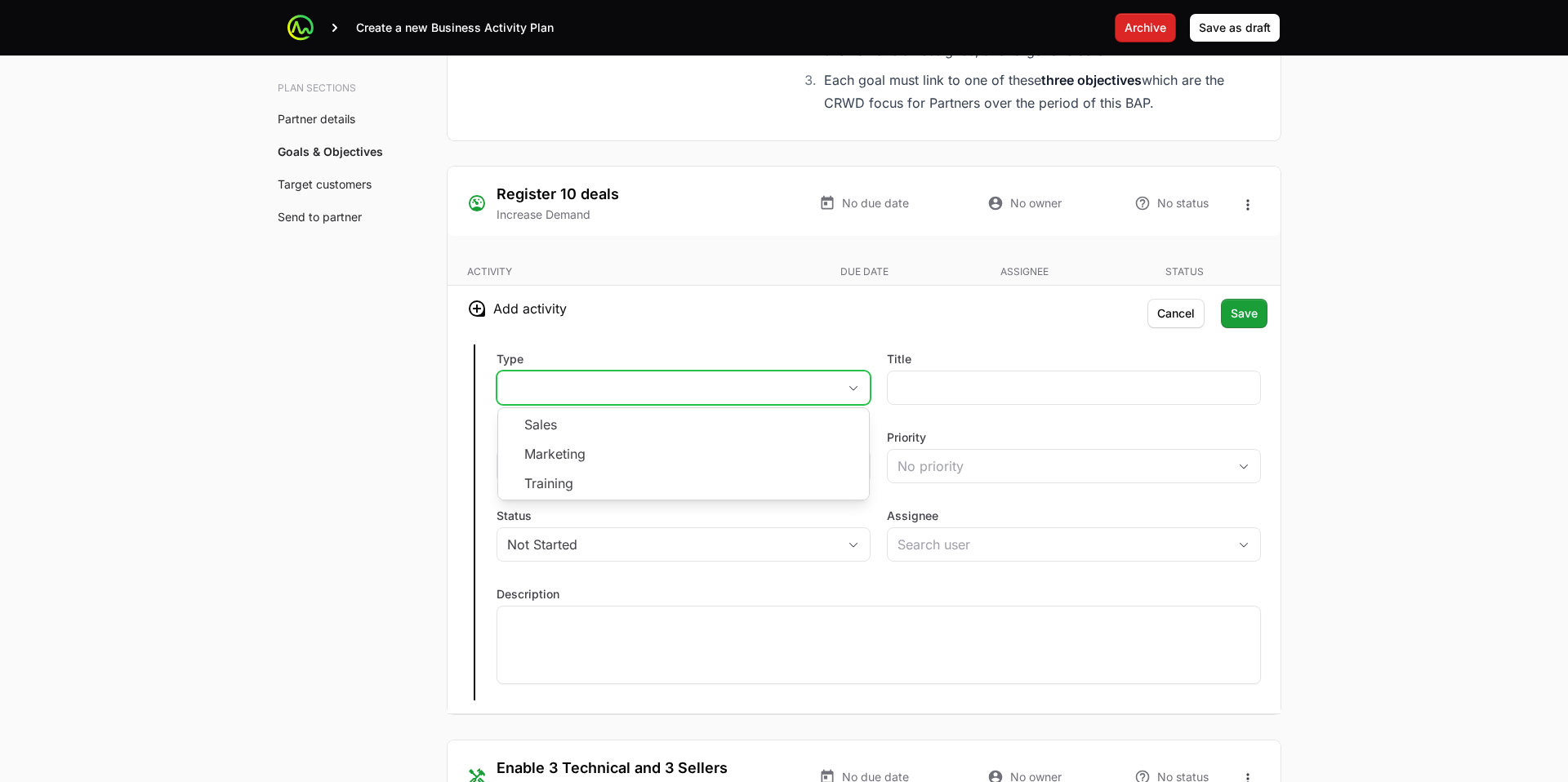
scroll to position [3318, 0]
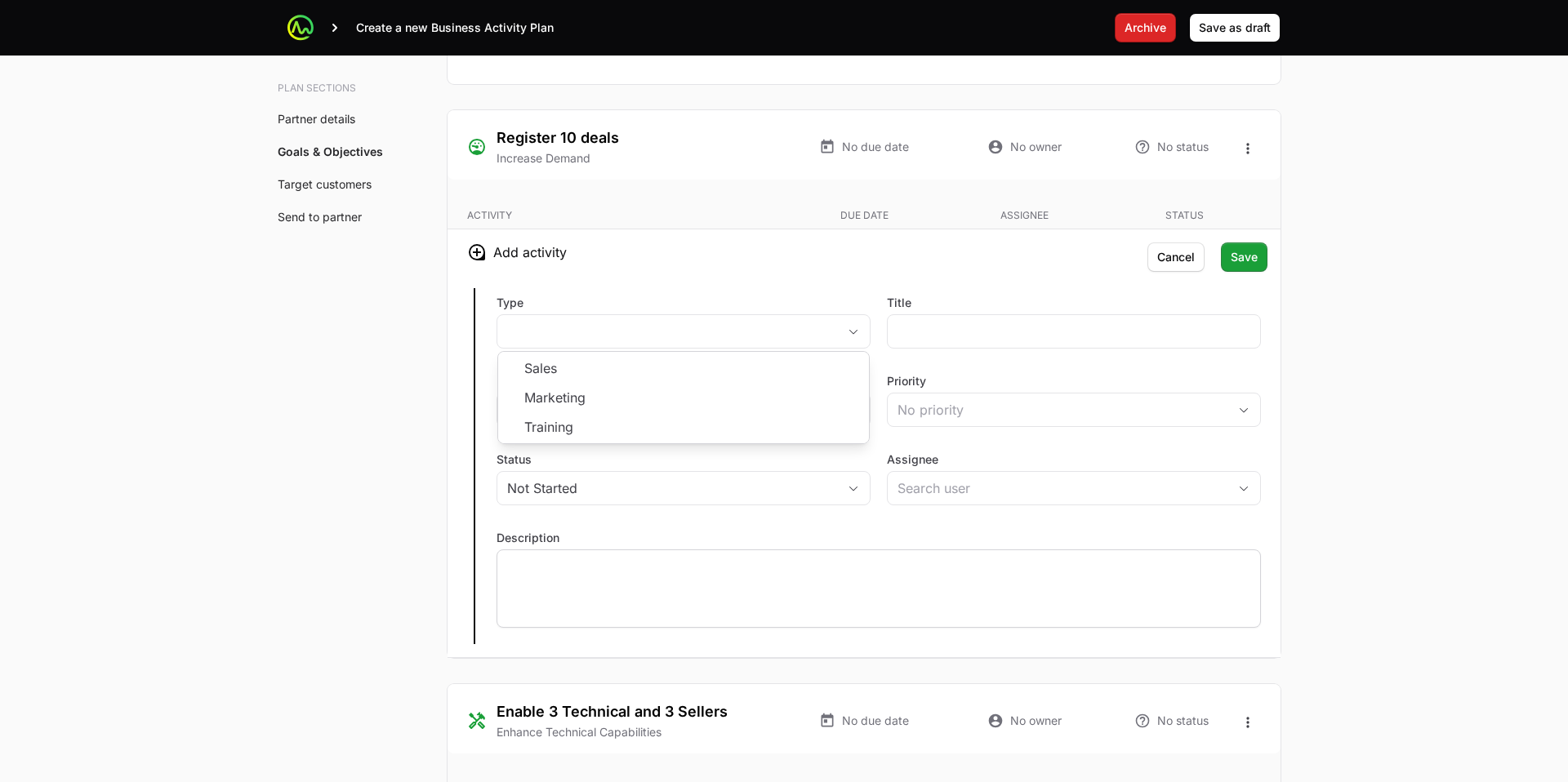
click at [846, 553] on div at bounding box center [879, 589] width 764 height 78
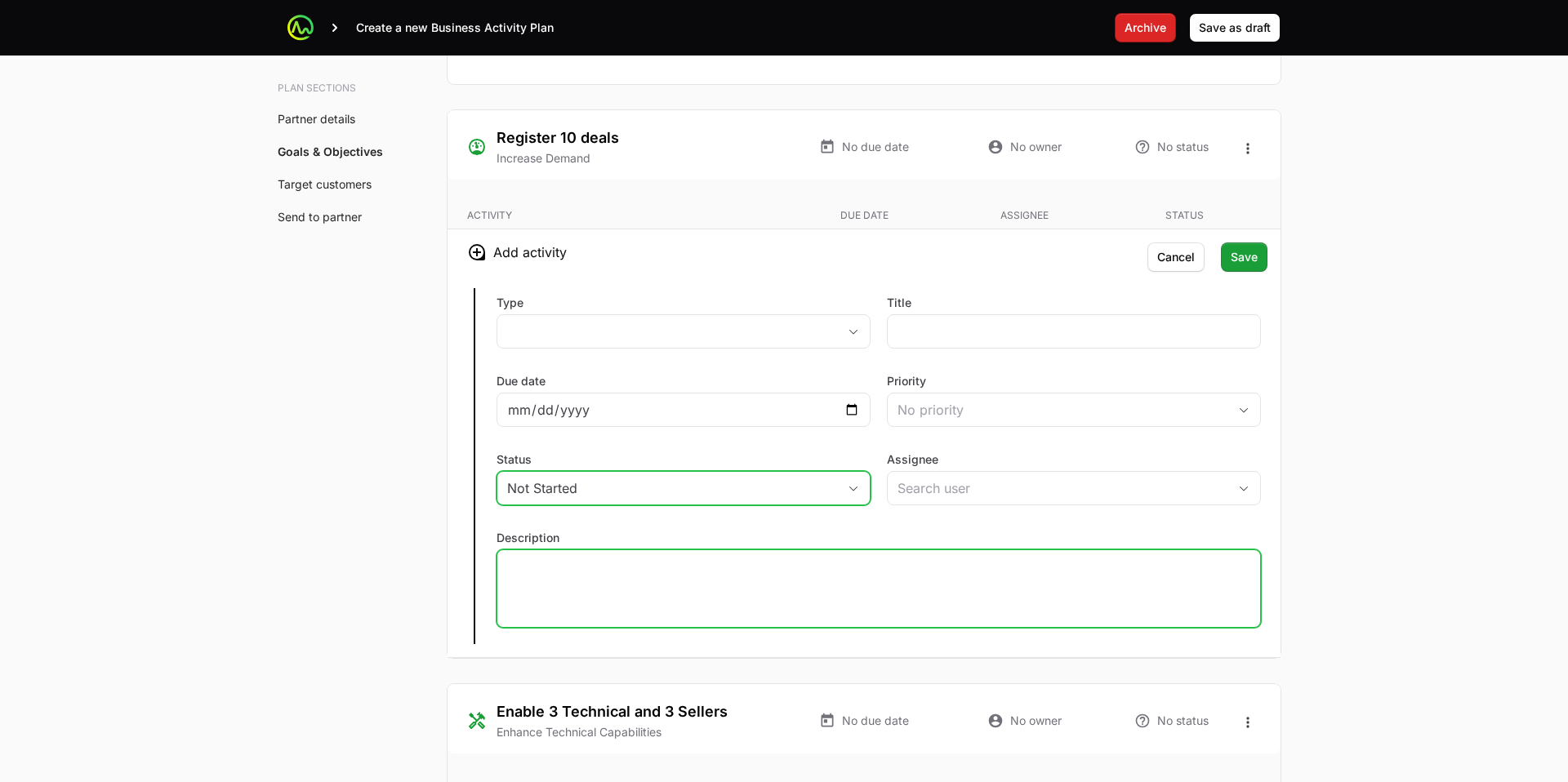
click at [834, 495] on div "Not Started" at bounding box center [672, 487] width 330 height 19
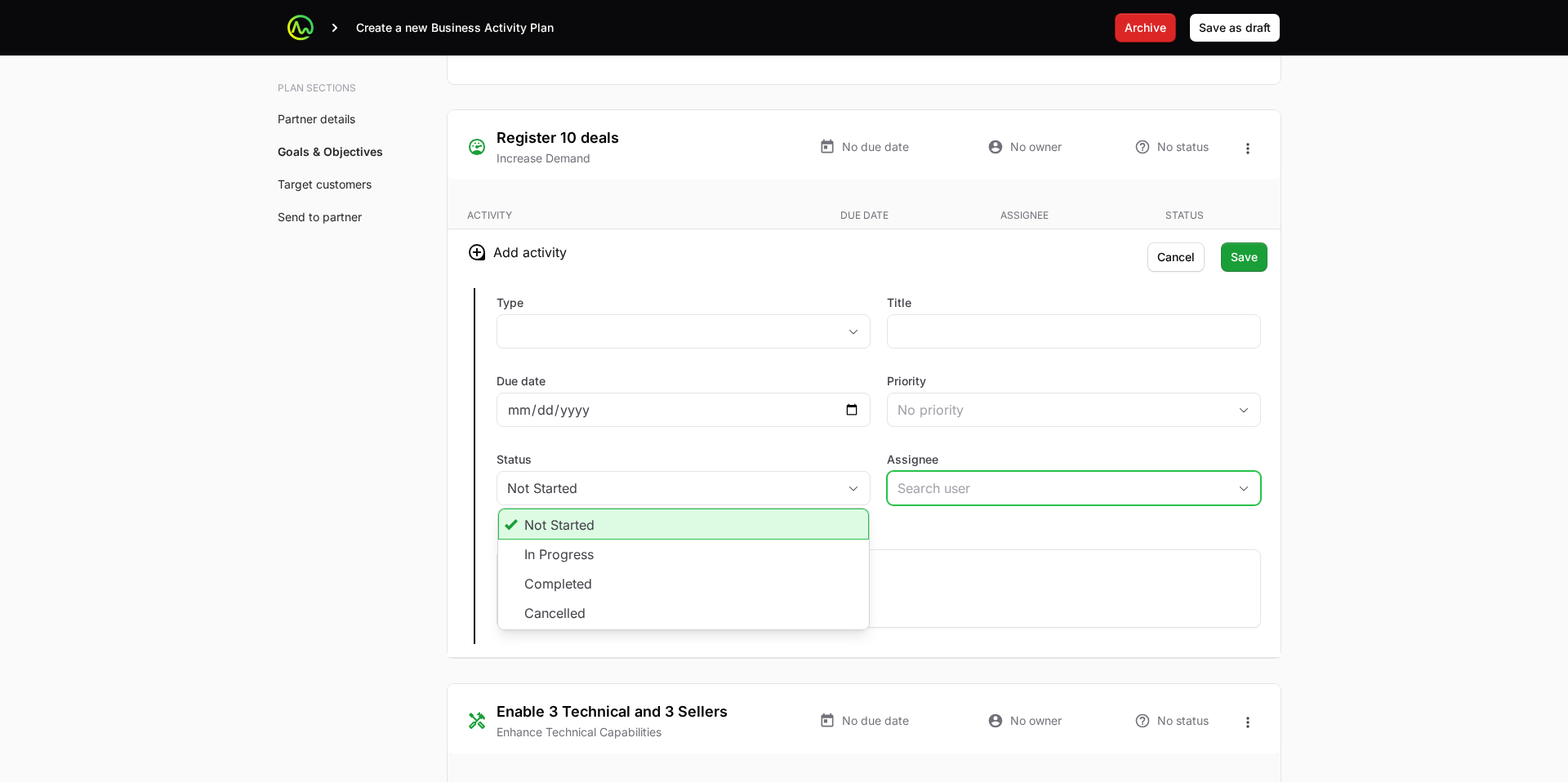
click at [952, 477] on input "Assignee" at bounding box center [1057, 488] width 340 height 33
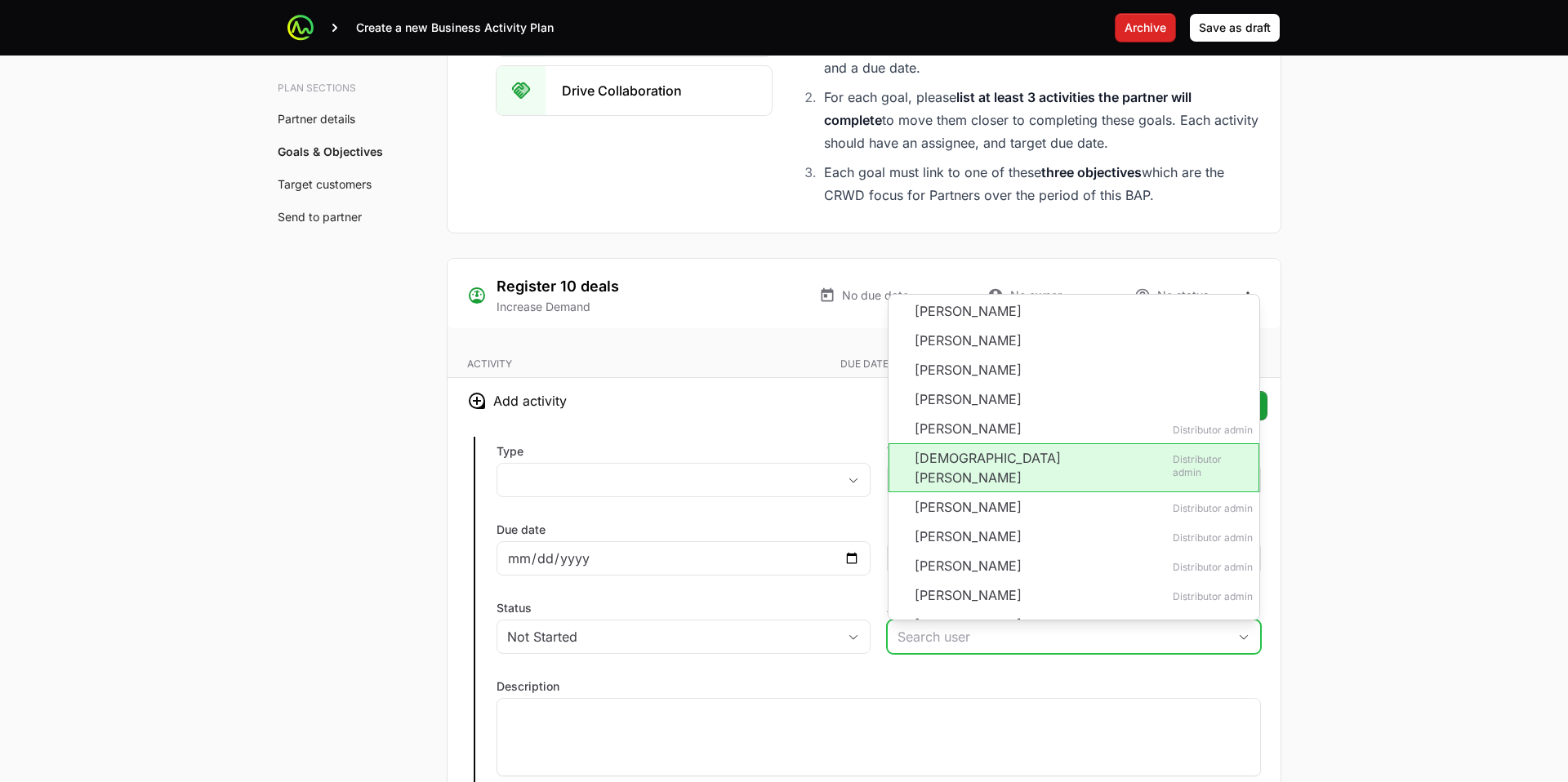
scroll to position [3160, 0]
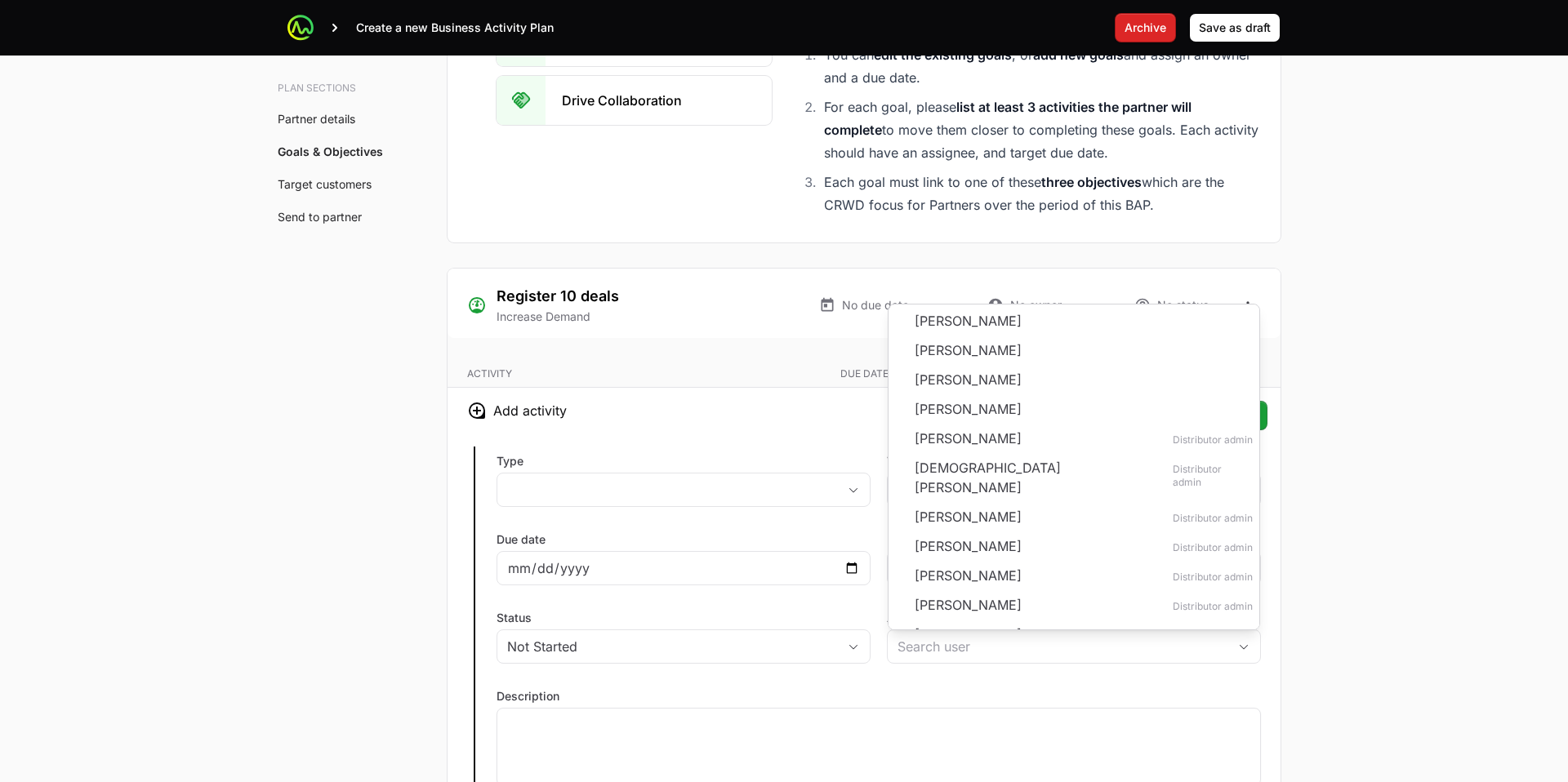
click at [779, 540] on div "Due date" at bounding box center [683, 558] width 374 height 54
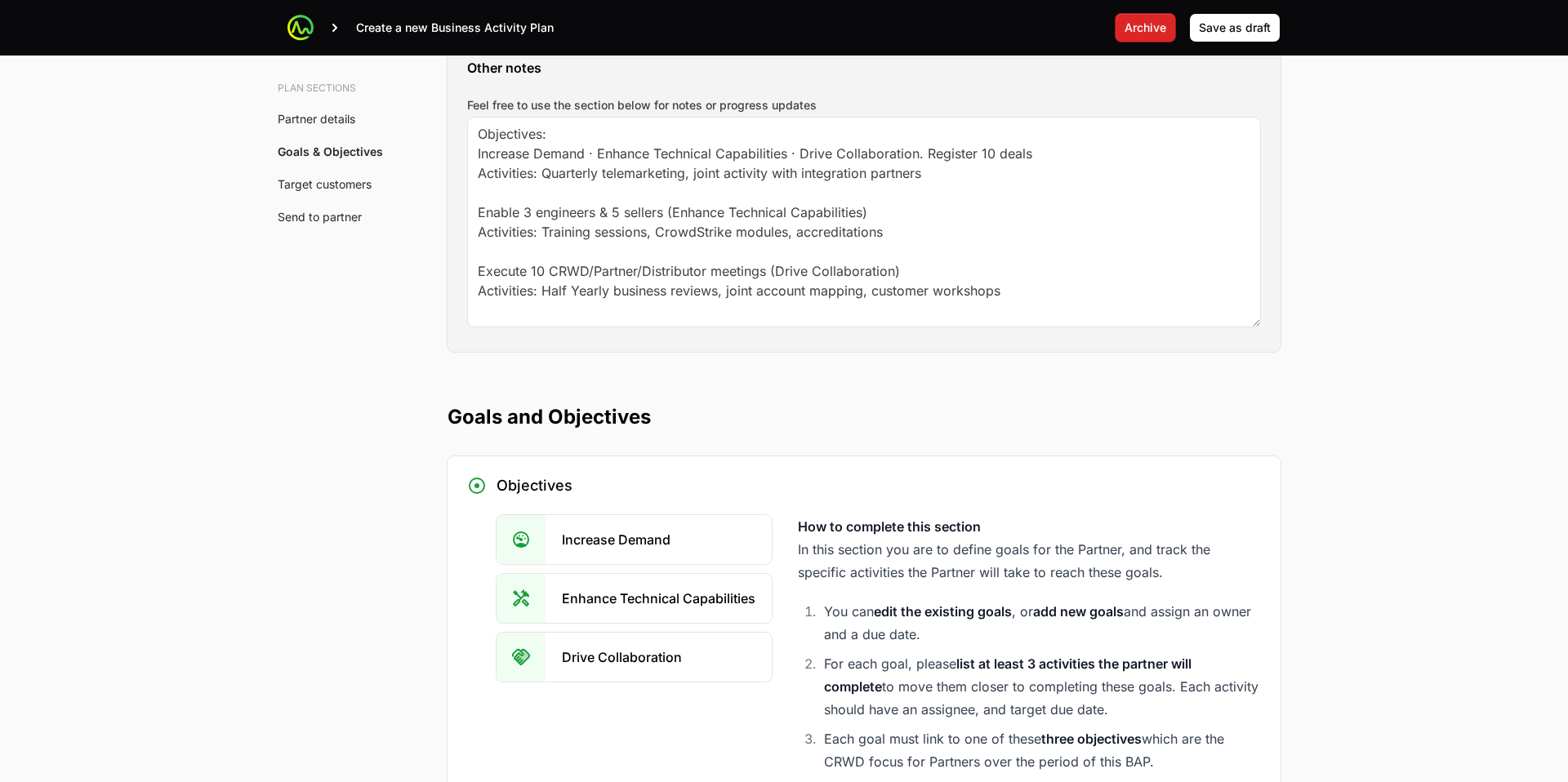
scroll to position [2581, 0]
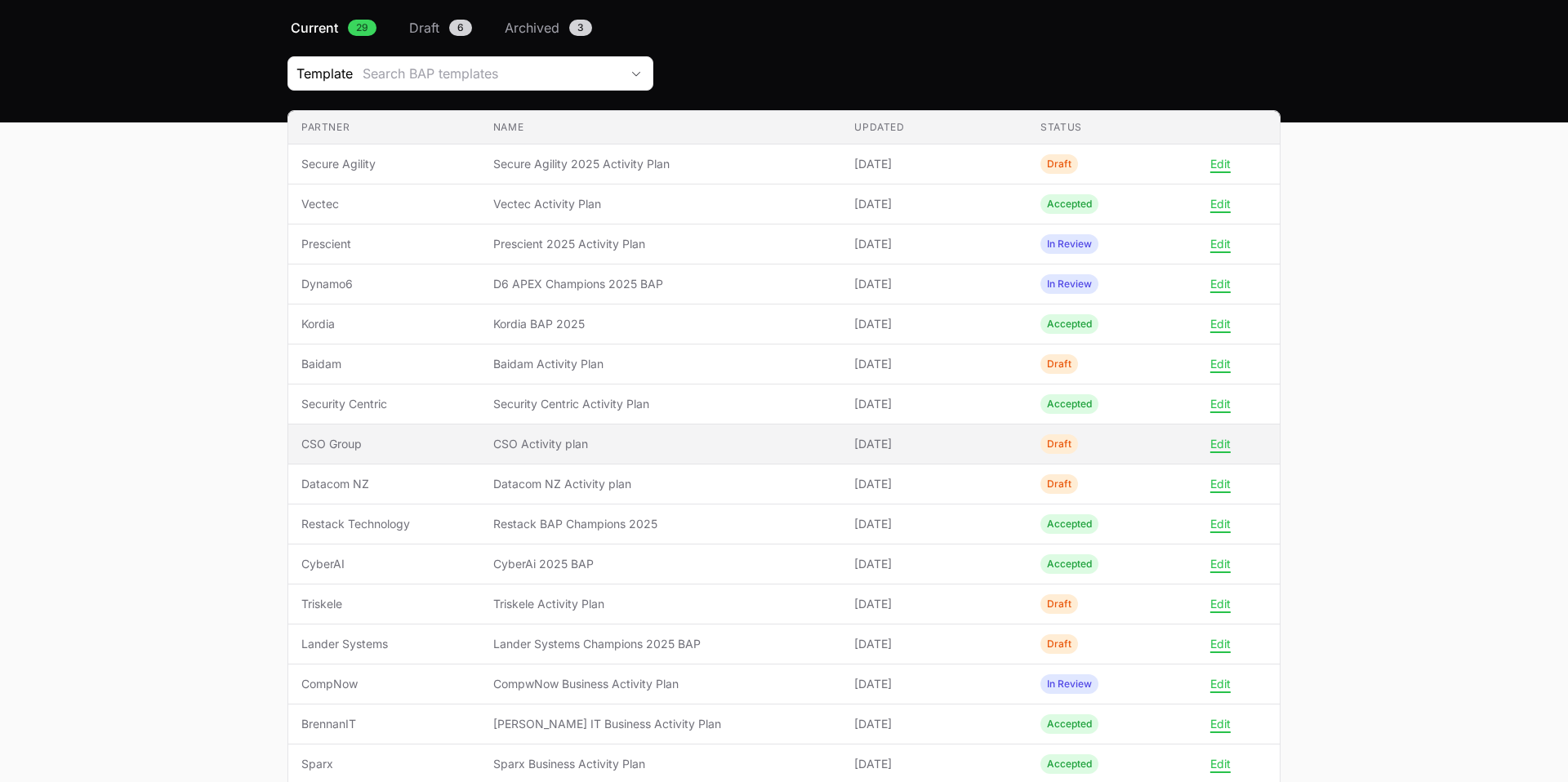
scroll to position [104, 0]
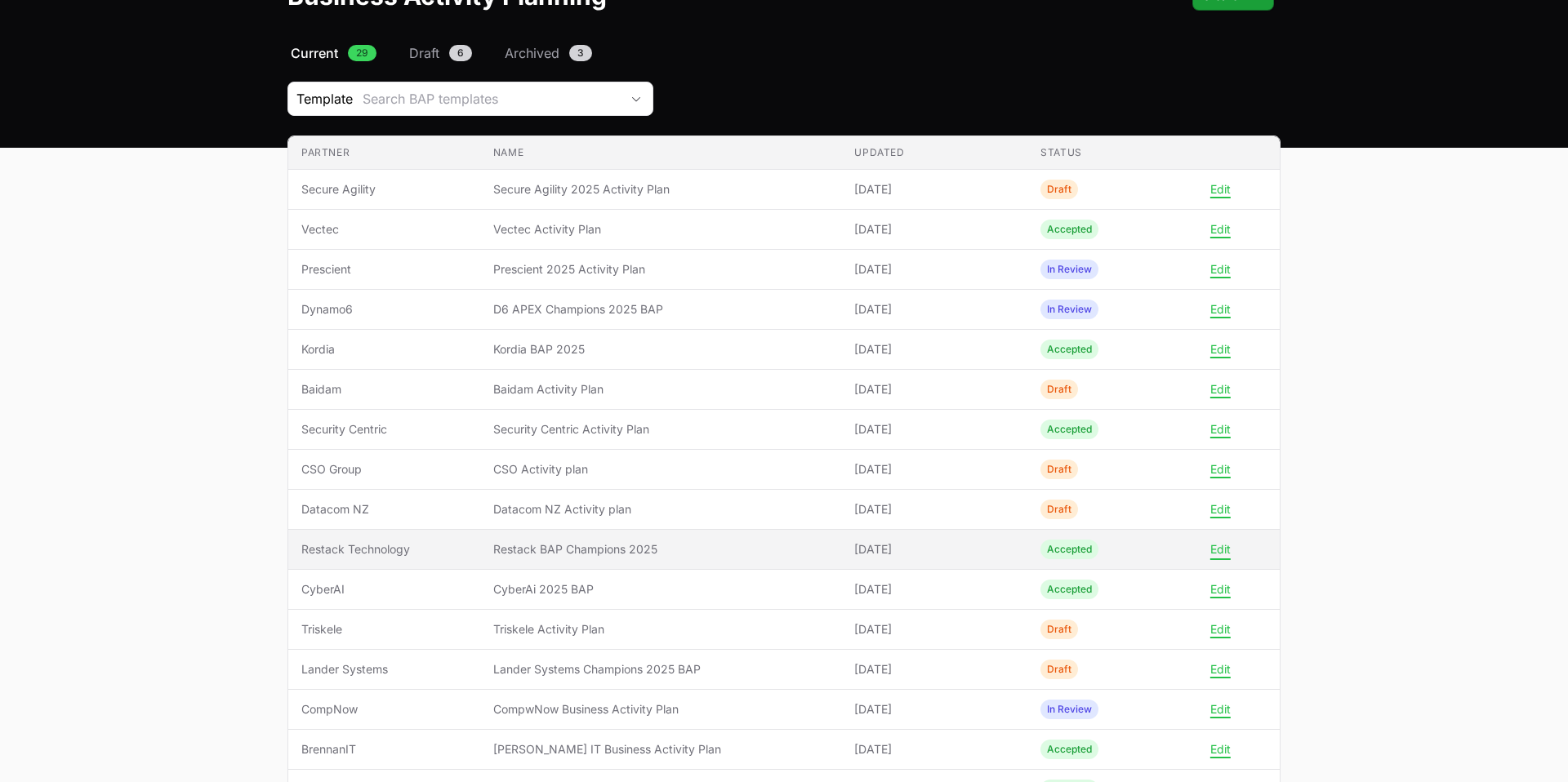
click at [1216, 552] on button "Edit" at bounding box center [1220, 550] width 20 height 15
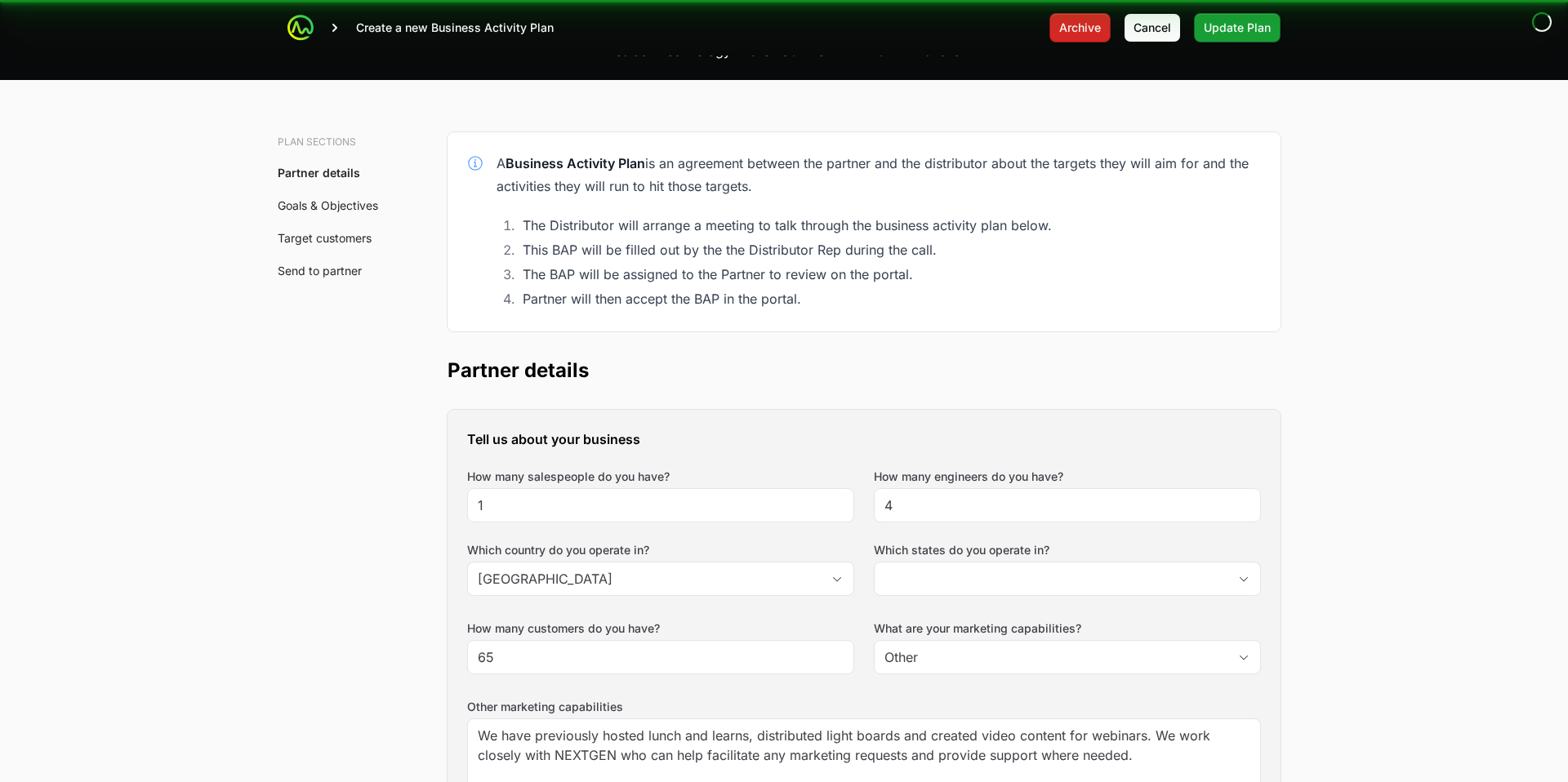
scroll to position [7, 0]
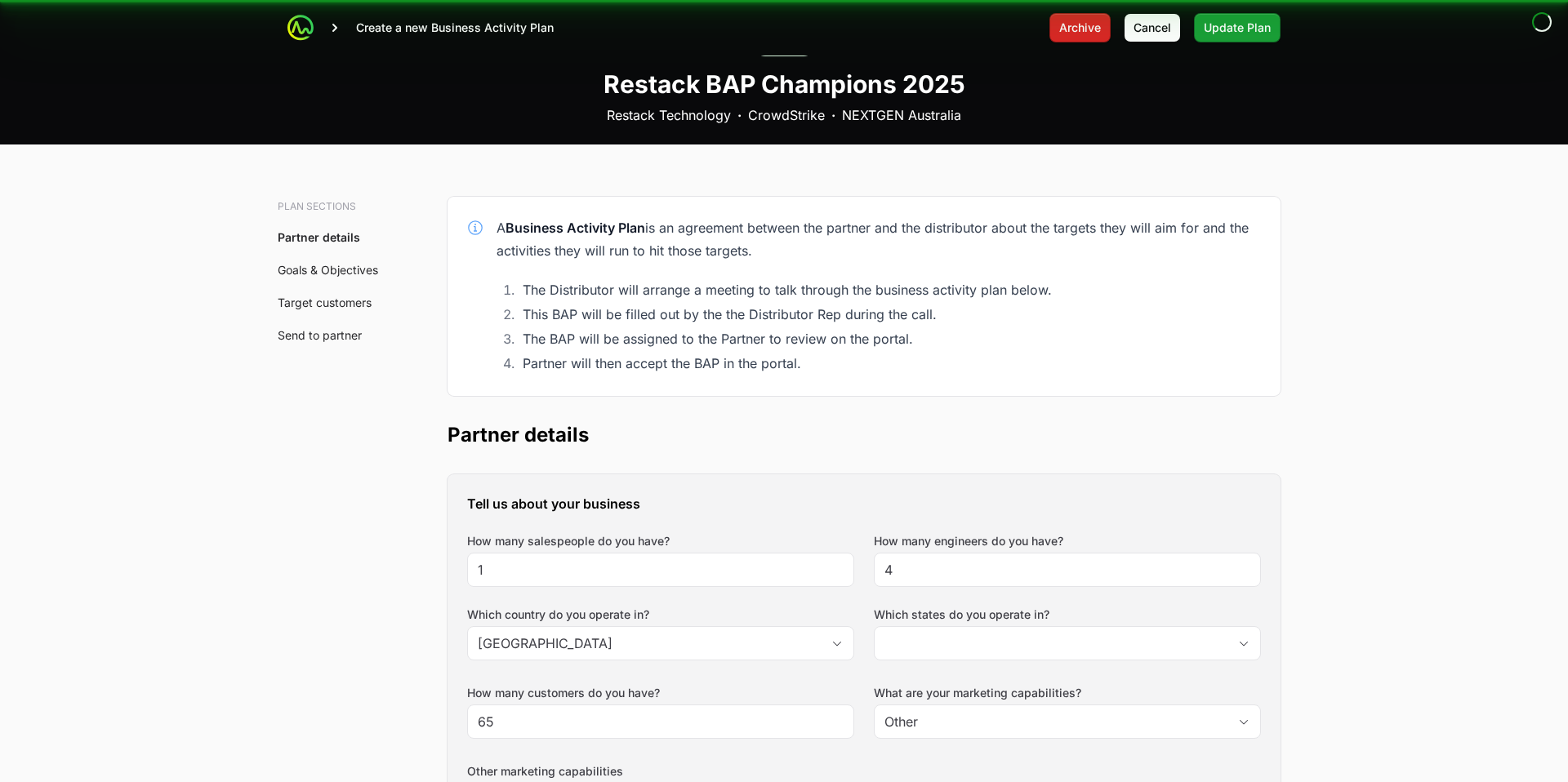
type input "[GEOGRAPHIC_DATA], [GEOGRAPHIC_DATA], [GEOGRAPHIC_DATA], [GEOGRAPHIC_DATA], [GE…"
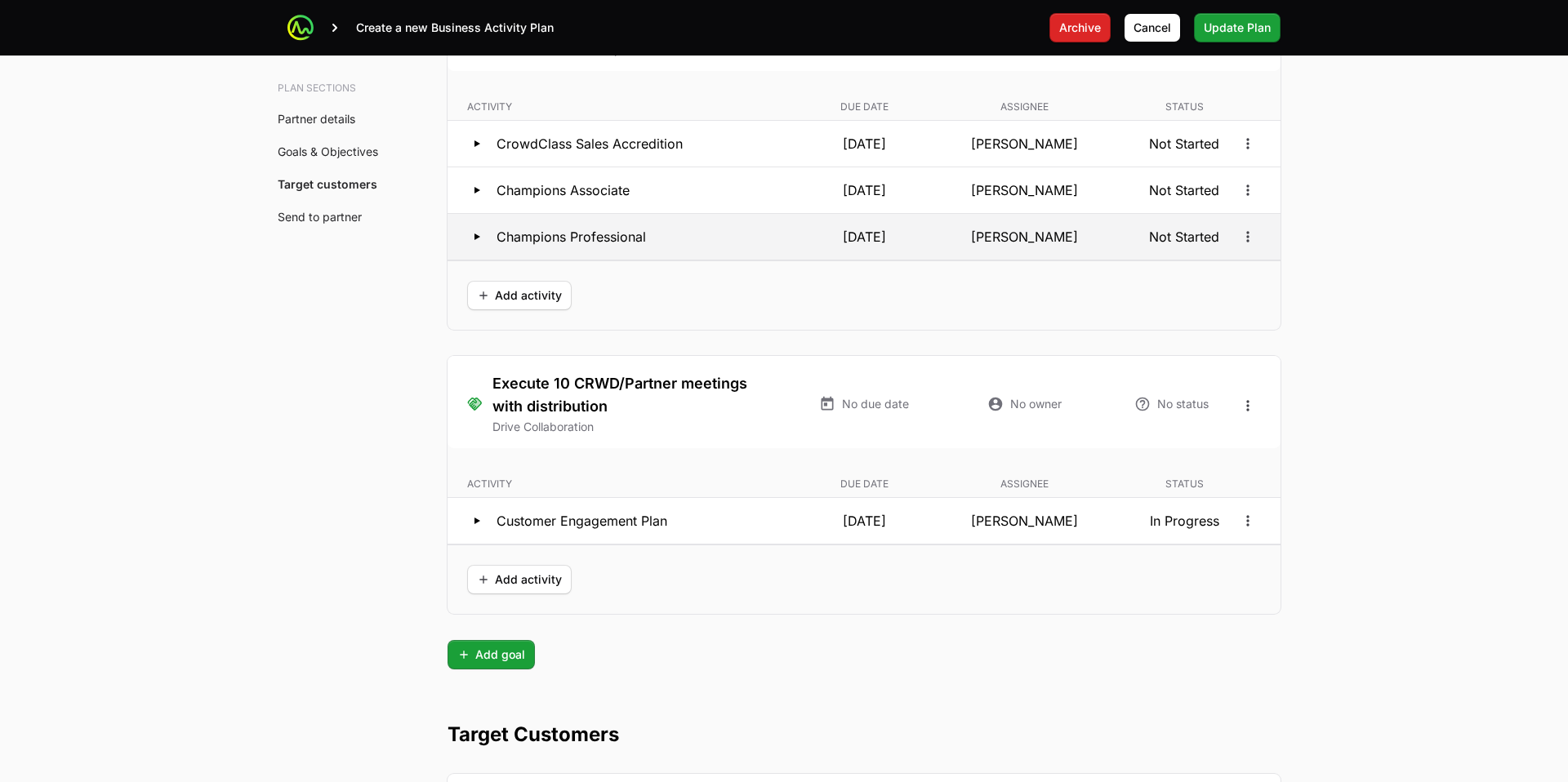
scroll to position [3736, 0]
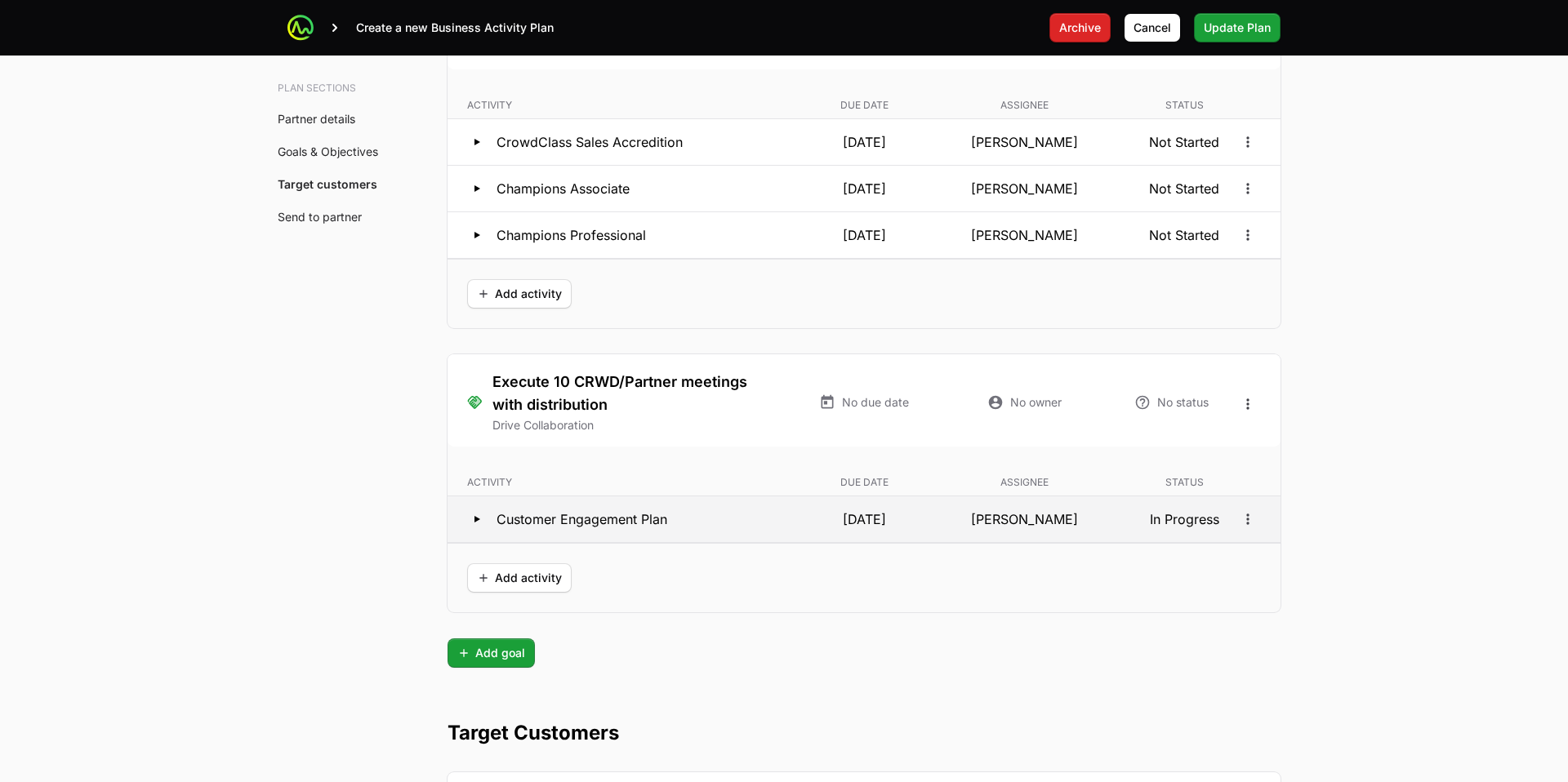
click at [480, 515] on icon at bounding box center [476, 519] width 19 height 19
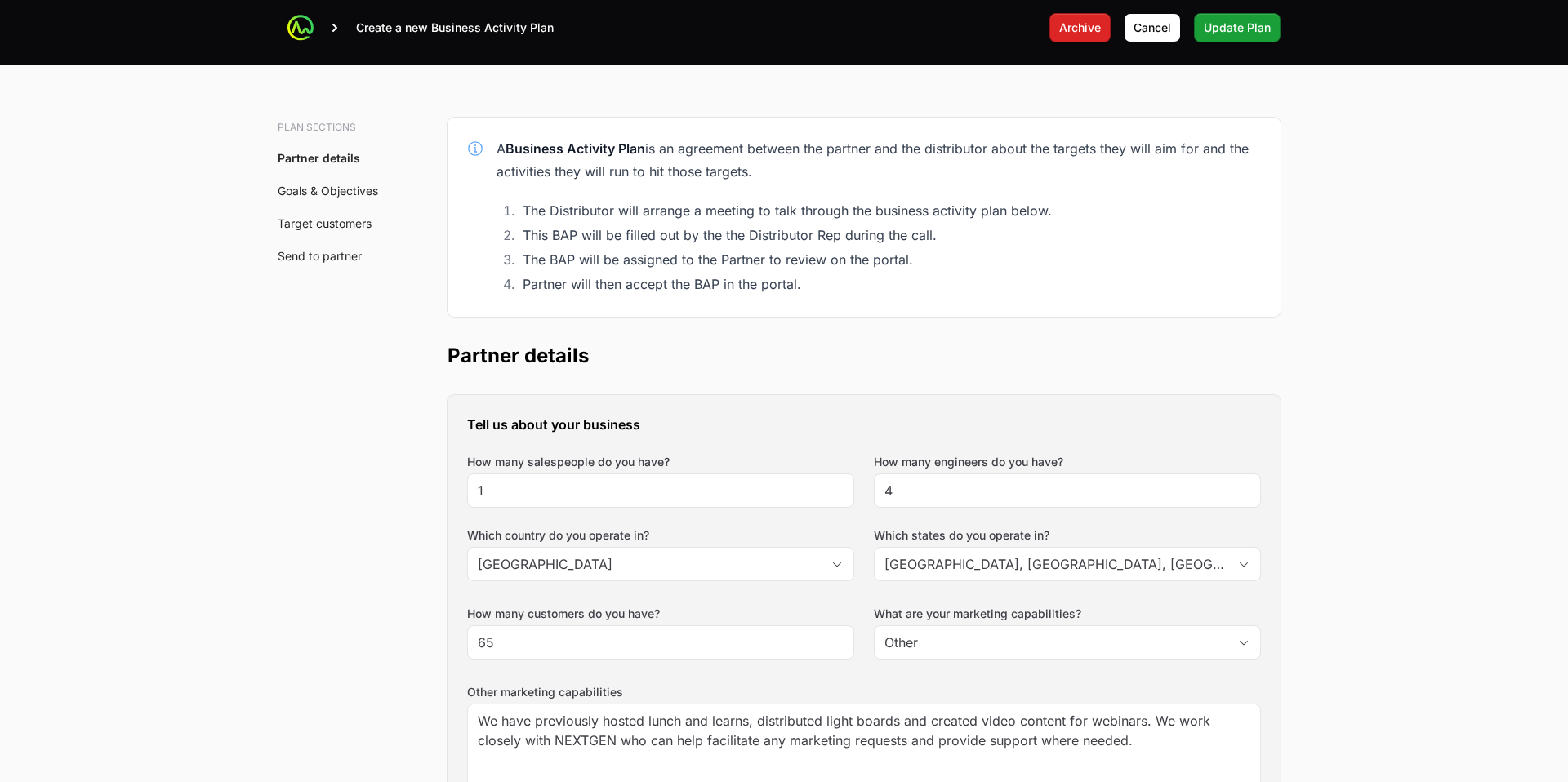
scroll to position [98, 0]
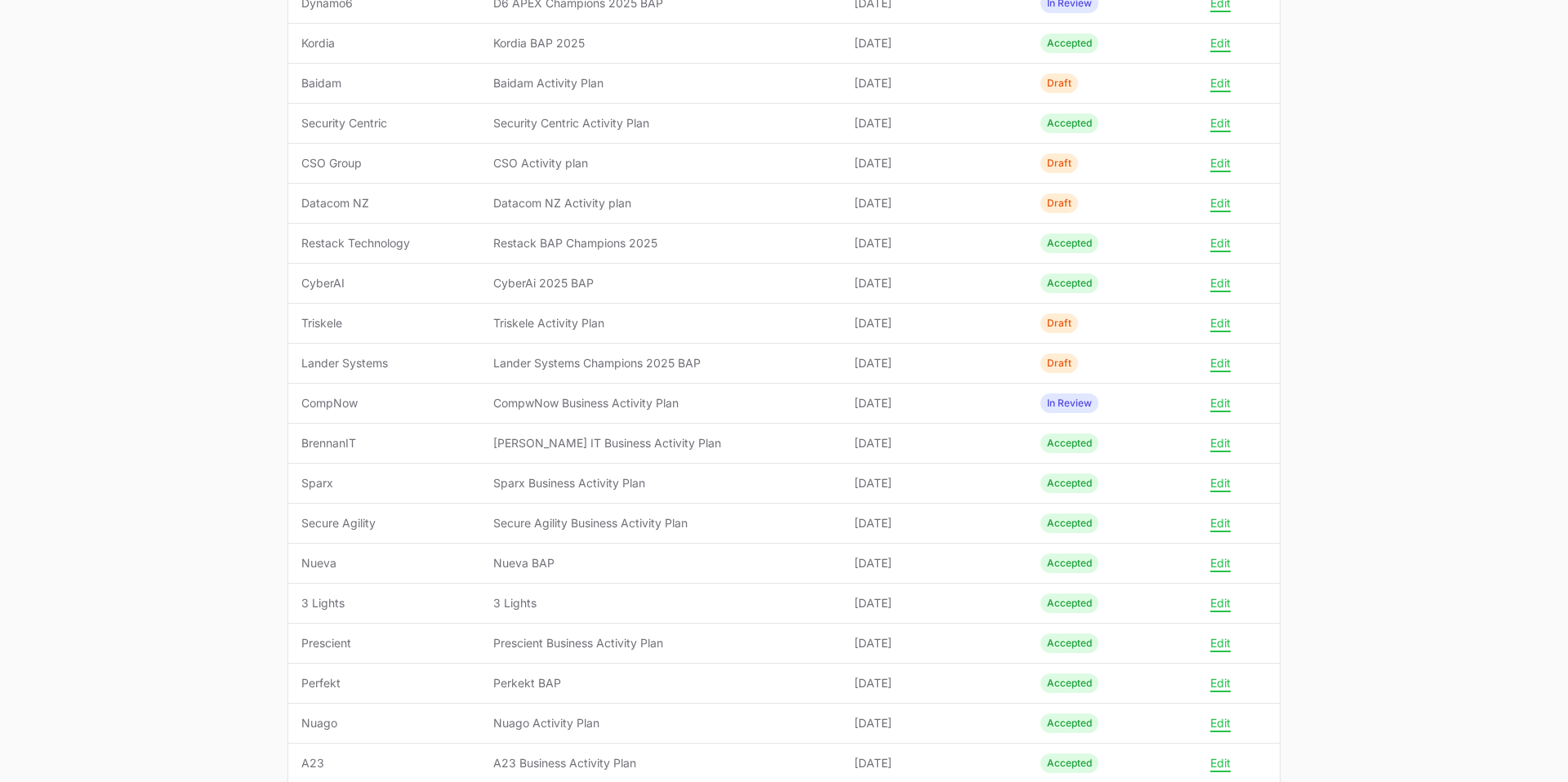
scroll to position [412, 0]
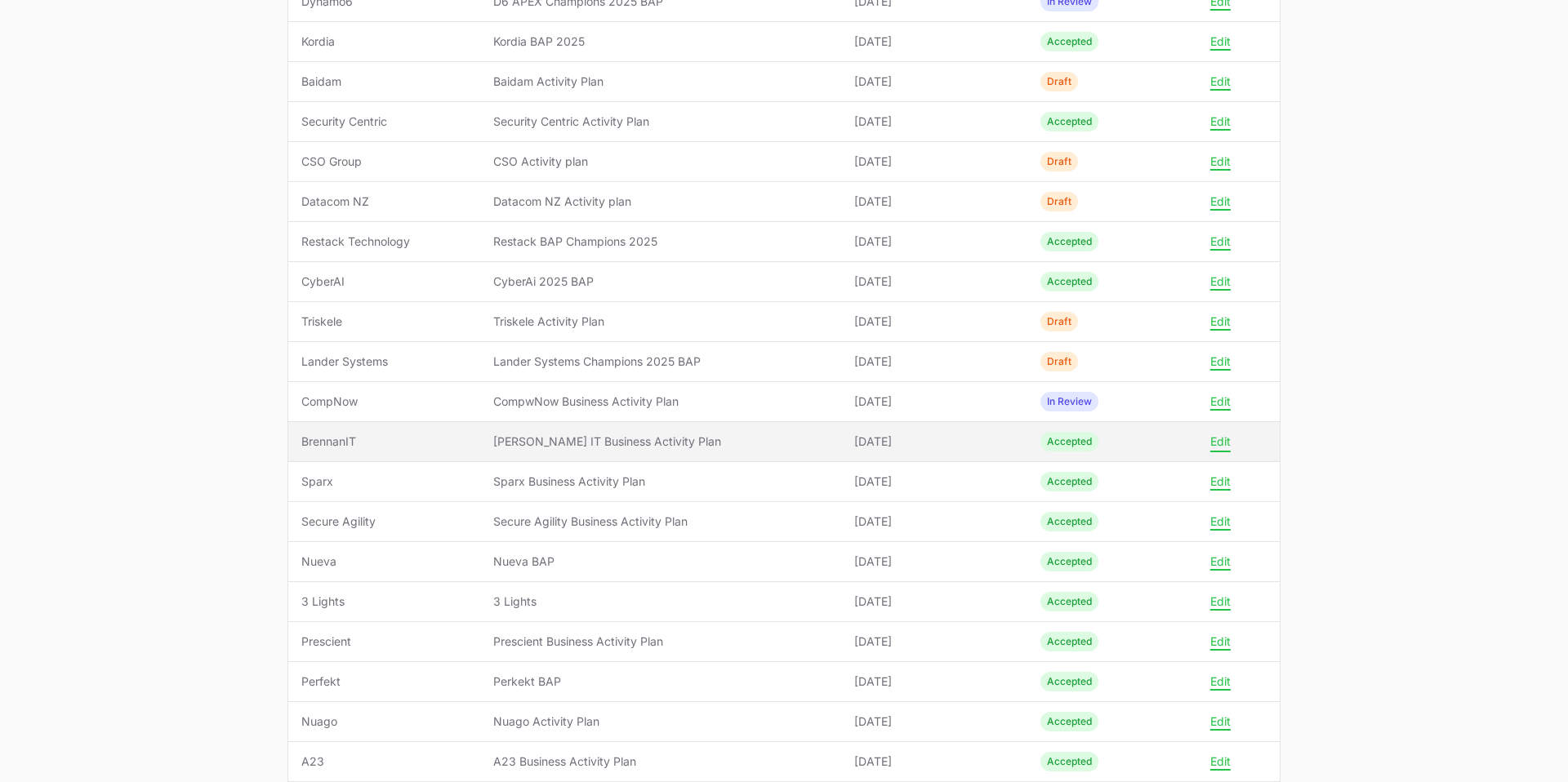
click at [1218, 441] on button "Edit" at bounding box center [1220, 442] width 20 height 15
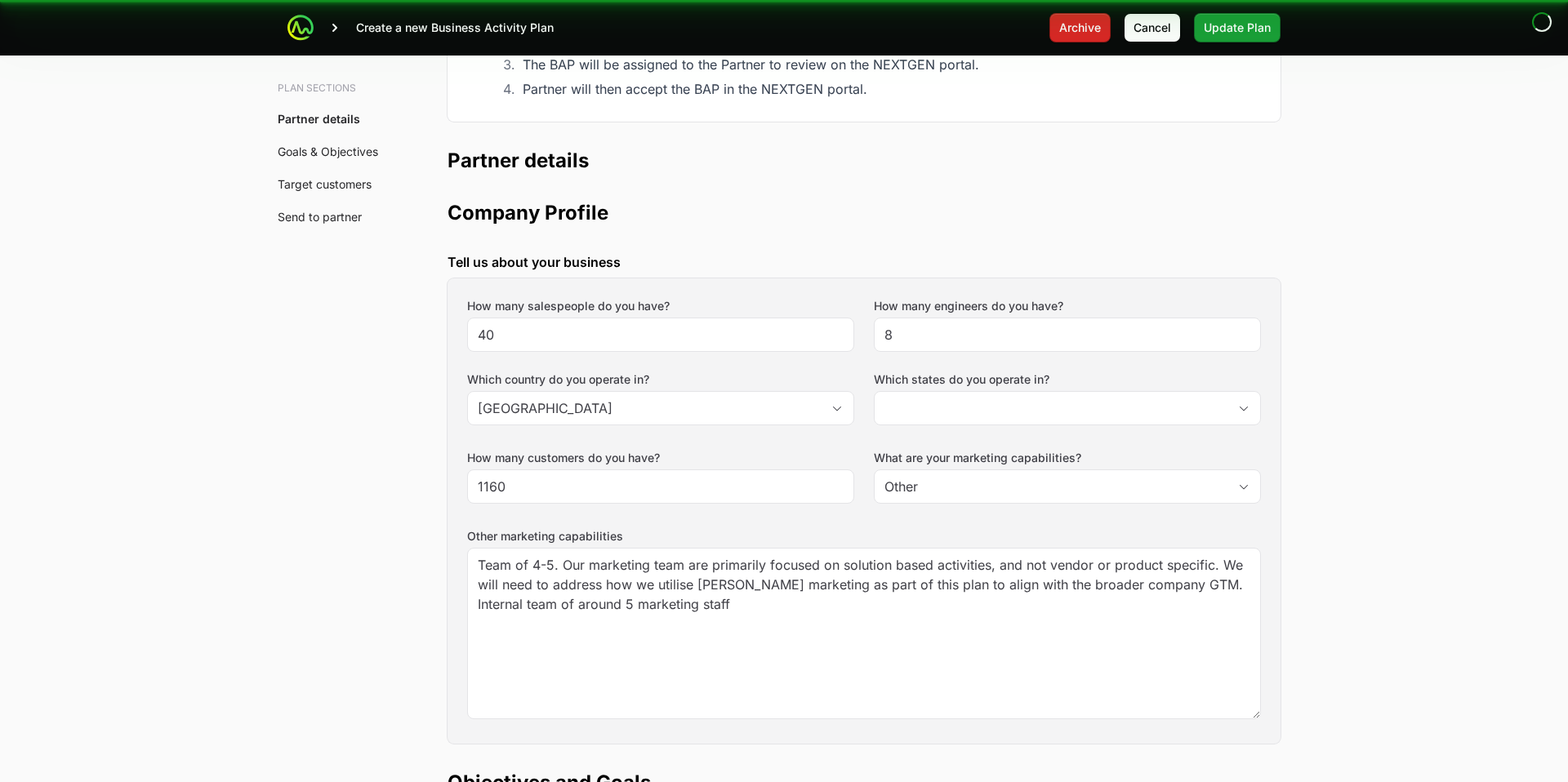
type input "[GEOGRAPHIC_DATA], [GEOGRAPHIC_DATA], [GEOGRAPHIC_DATA], [GEOGRAPHIC_DATA], [GE…"
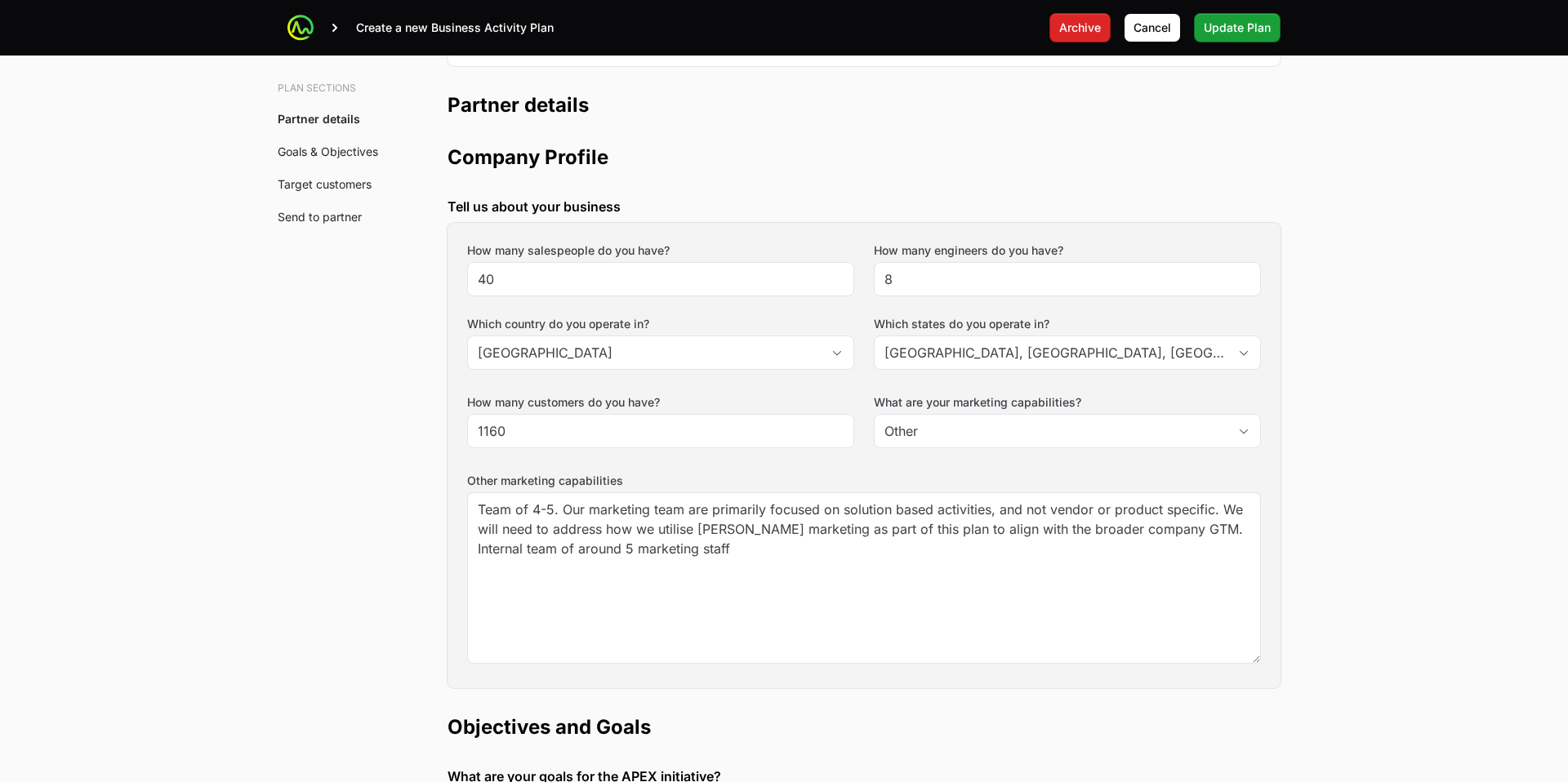
scroll to position [374, 0]
